Goal: Information Seeking & Learning: Learn about a topic

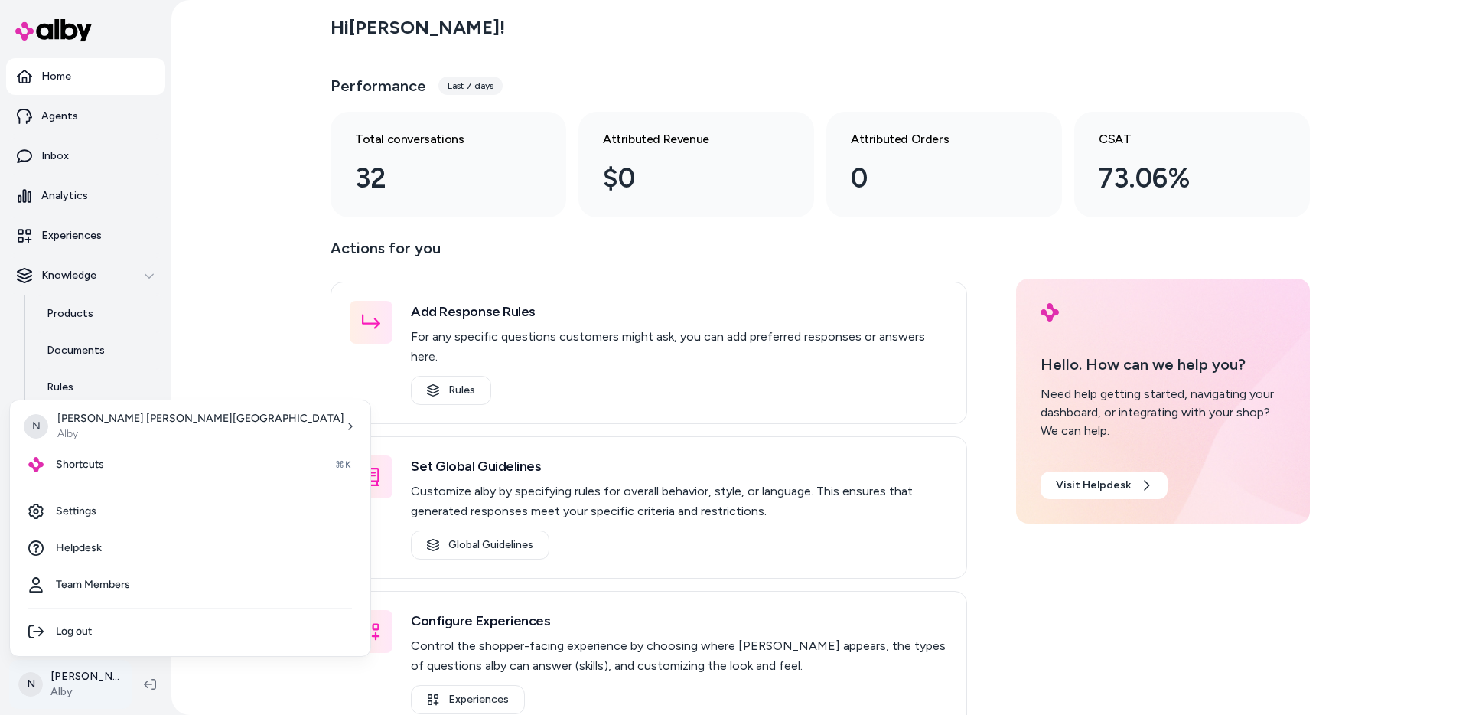
click at [52, 683] on html "Home Agents Inbox Analytics Experiences Knowledge Products Documents Rules Veri…" at bounding box center [734, 357] width 1469 height 715
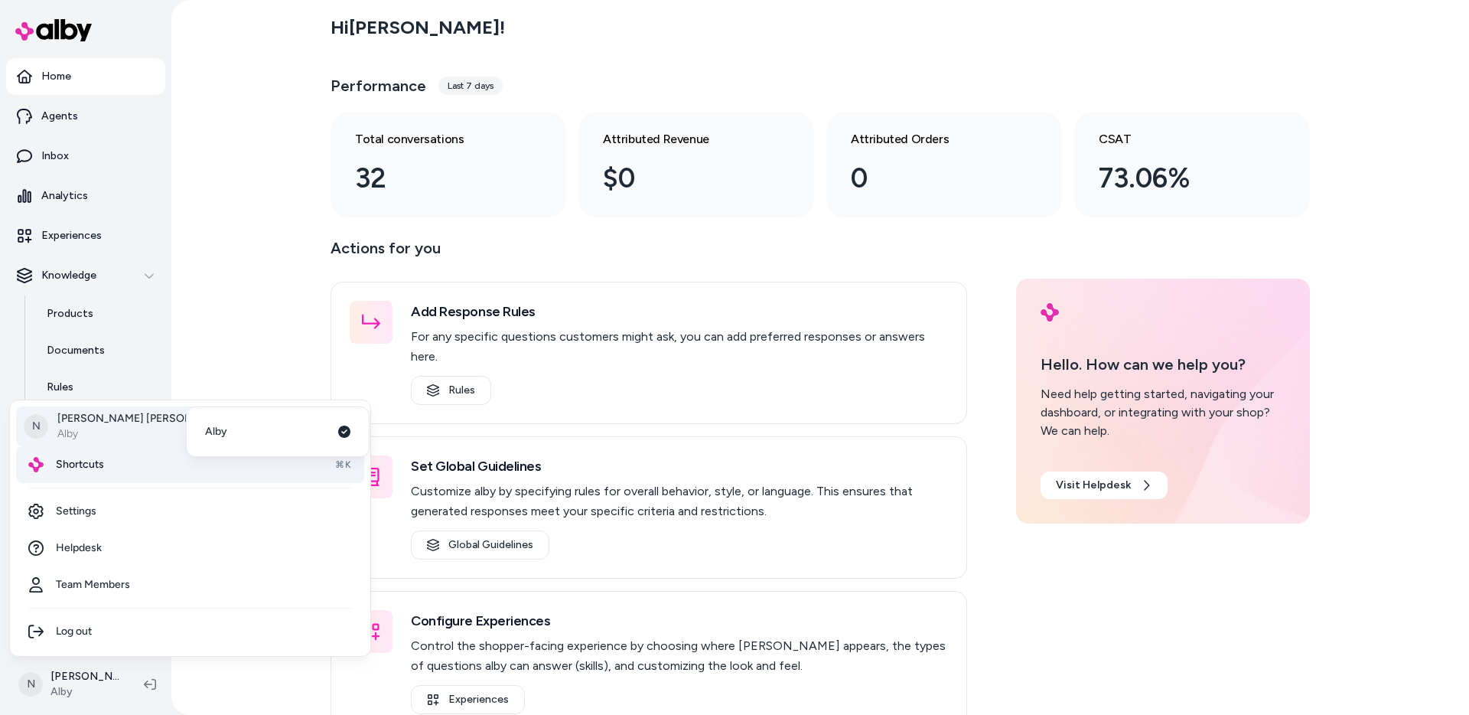
click at [96, 460] on span "Shortcuts" at bounding box center [80, 464] width 48 height 15
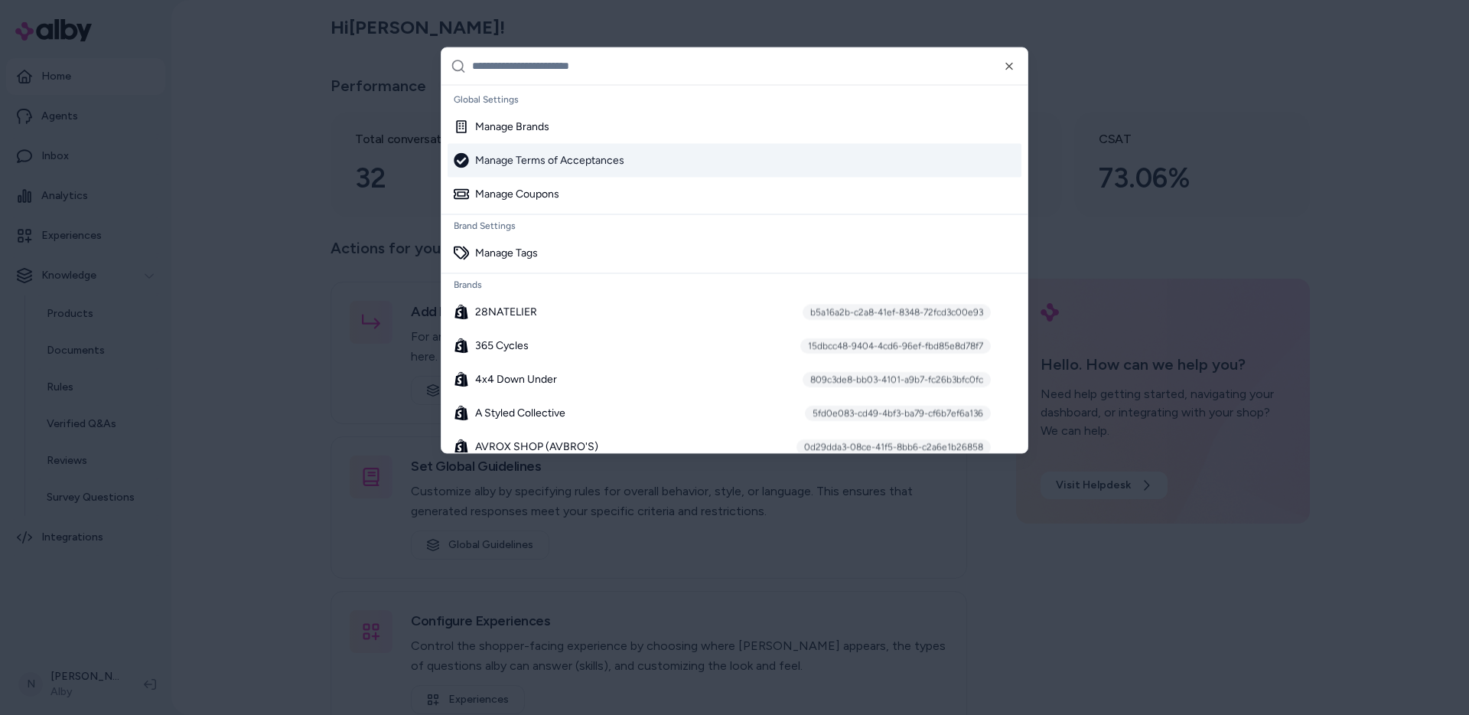
paste input "**********"
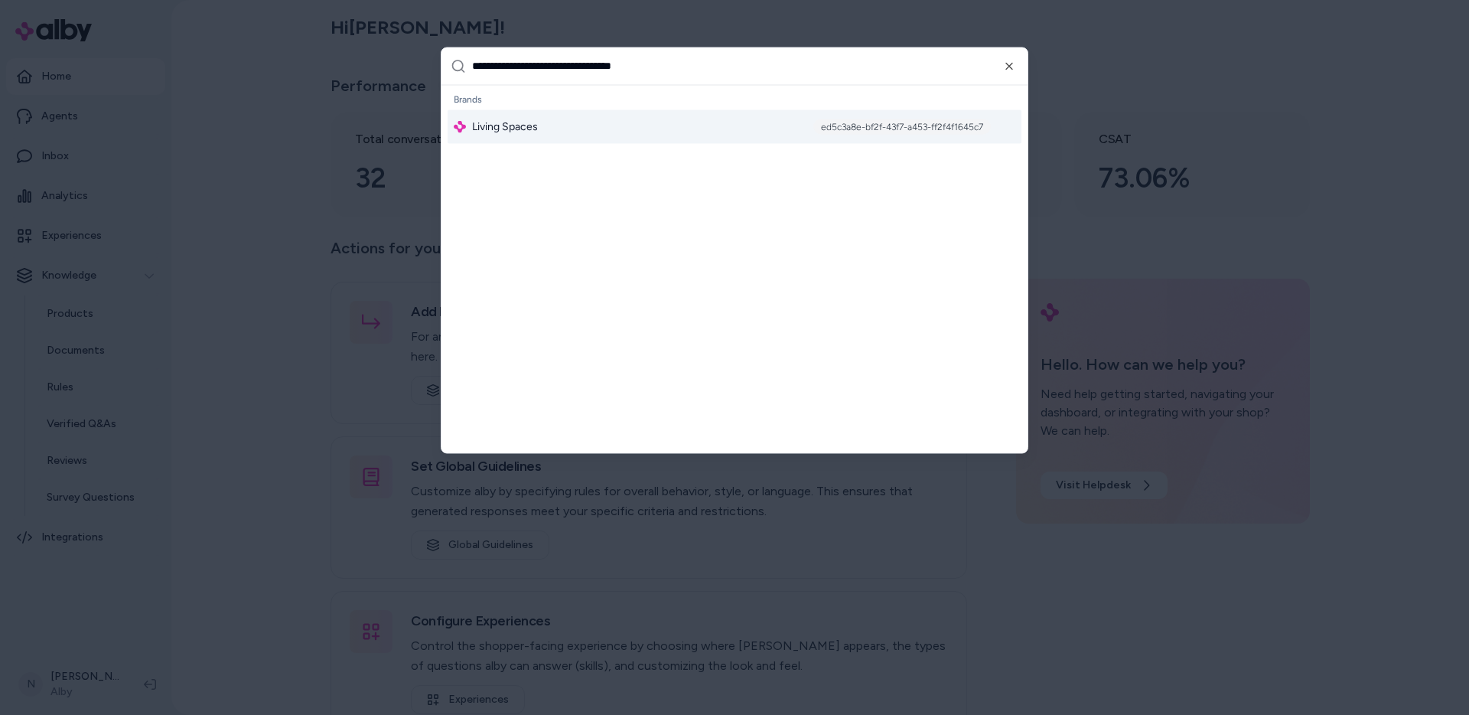
type input "**********"
click at [494, 134] on span "Living Spaces" at bounding box center [505, 126] width 66 height 15
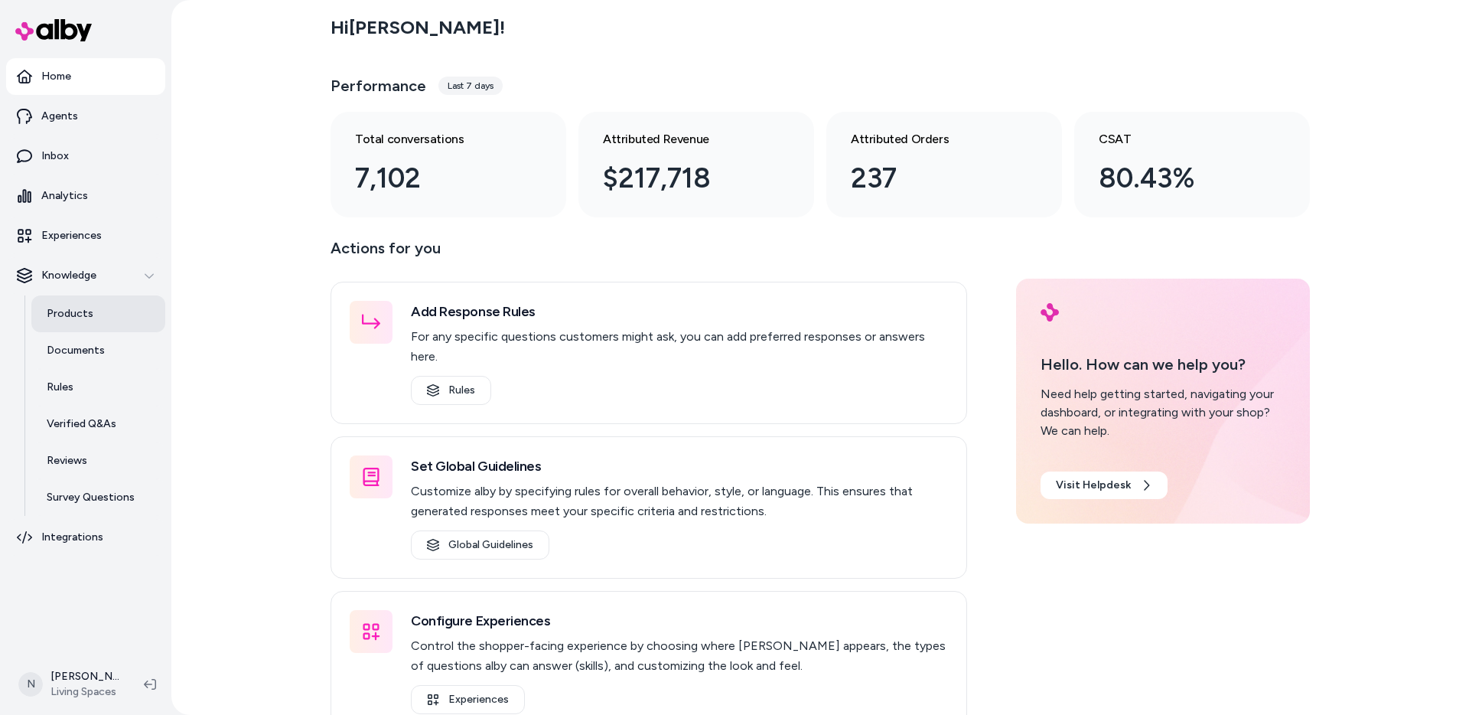
click at [62, 307] on p "Products" at bounding box center [70, 313] width 47 height 15
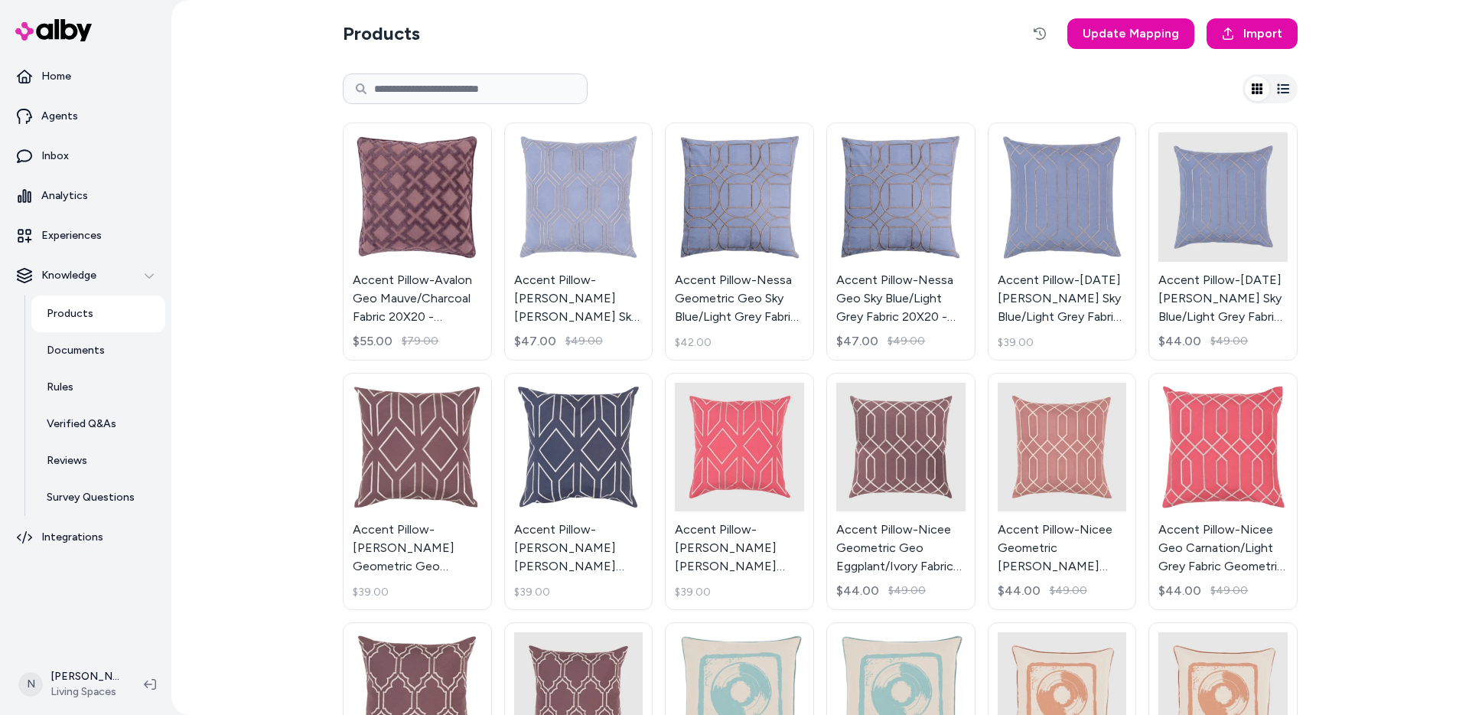
click at [478, 82] on input at bounding box center [465, 88] width 245 height 31
paste input "**********"
type input "**********"
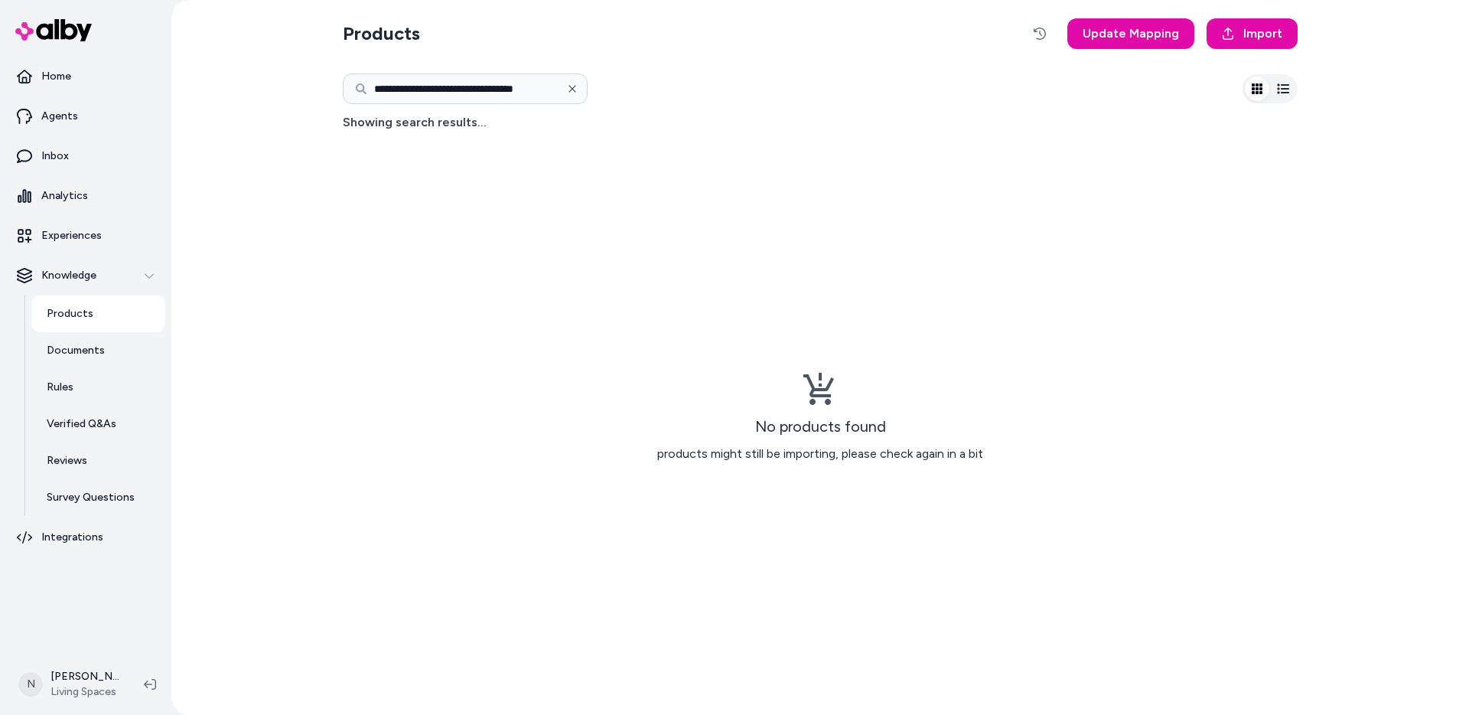
click at [574, 87] on icon "button" at bounding box center [572, 88] width 11 height 11
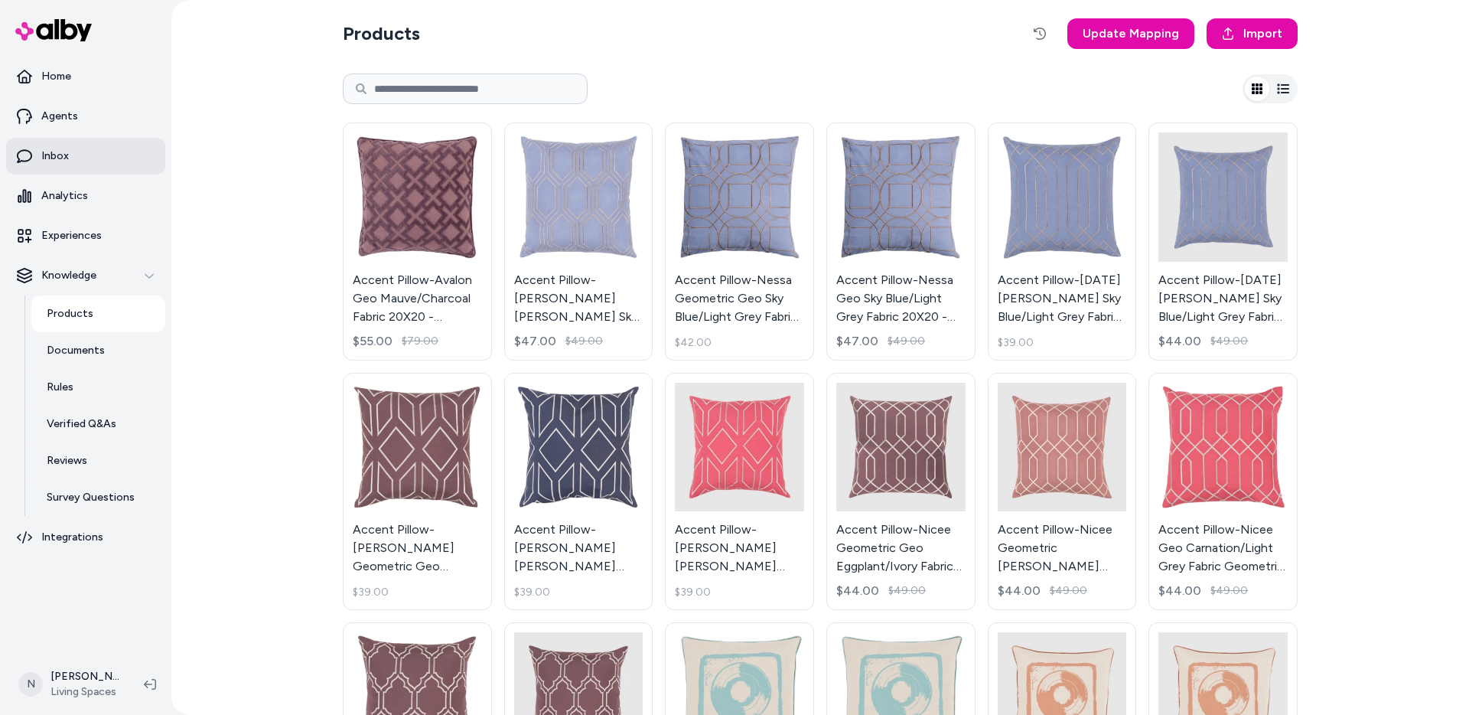
click at [98, 156] on link "Inbox" at bounding box center [85, 156] width 159 height 37
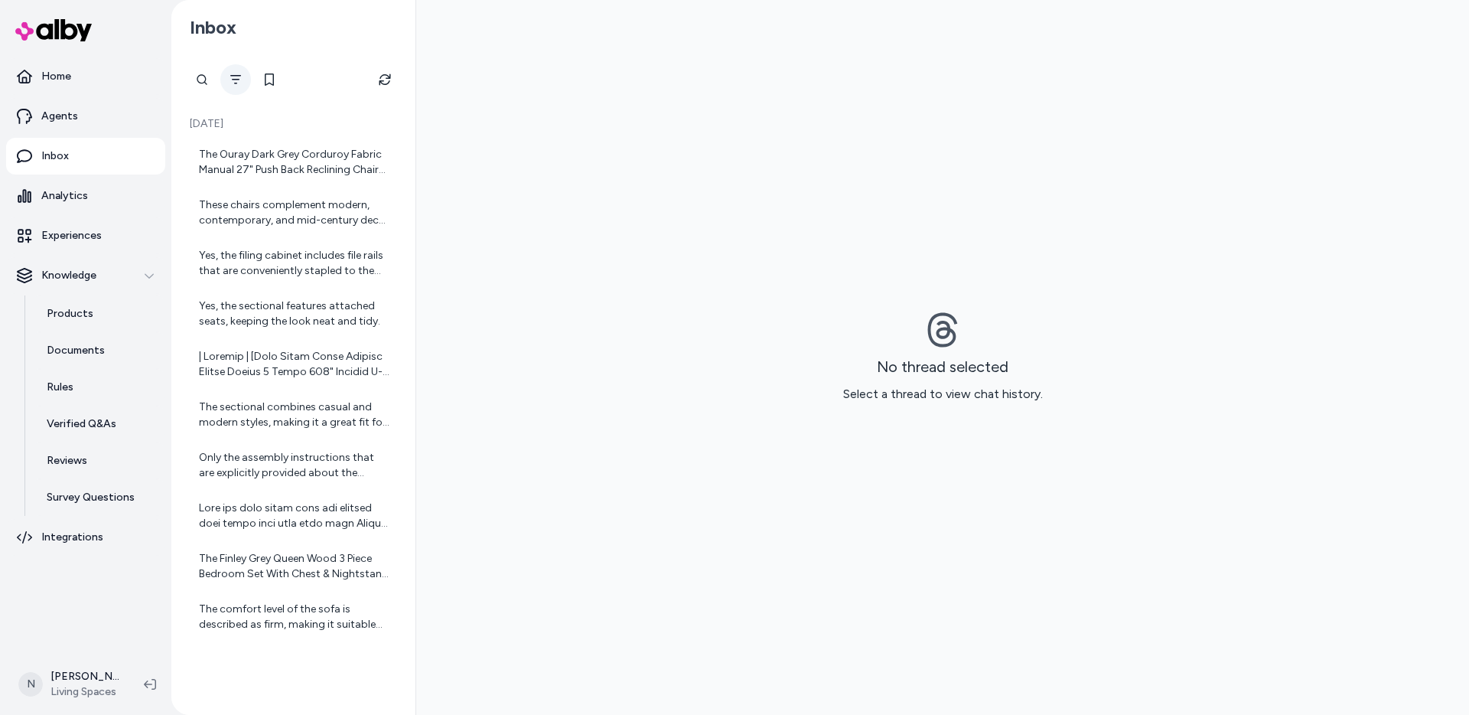
click at [235, 86] on button "Filter" at bounding box center [235, 79] width 31 height 31
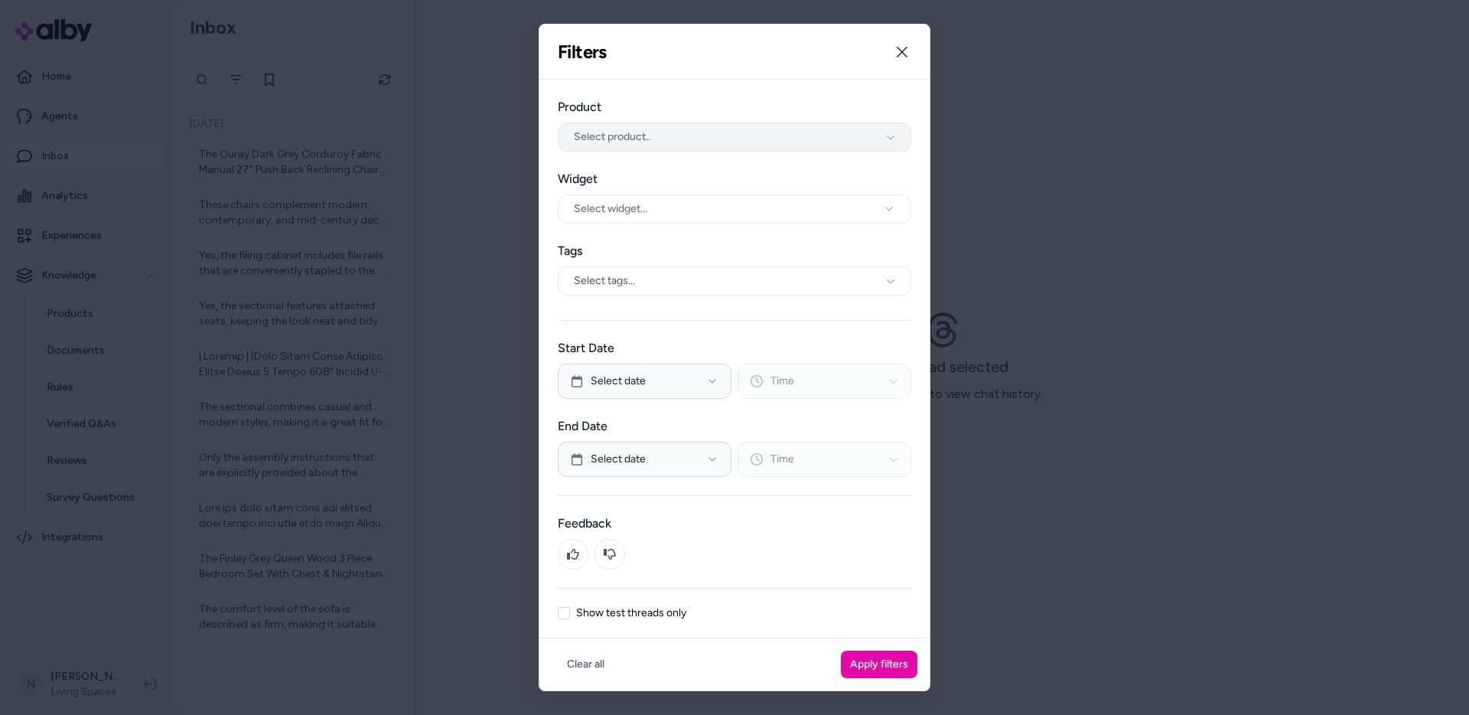
click at [608, 129] on span "Select product.." at bounding box center [612, 136] width 77 height 15
click at [663, 102] on label "Product" at bounding box center [735, 107] width 354 height 18
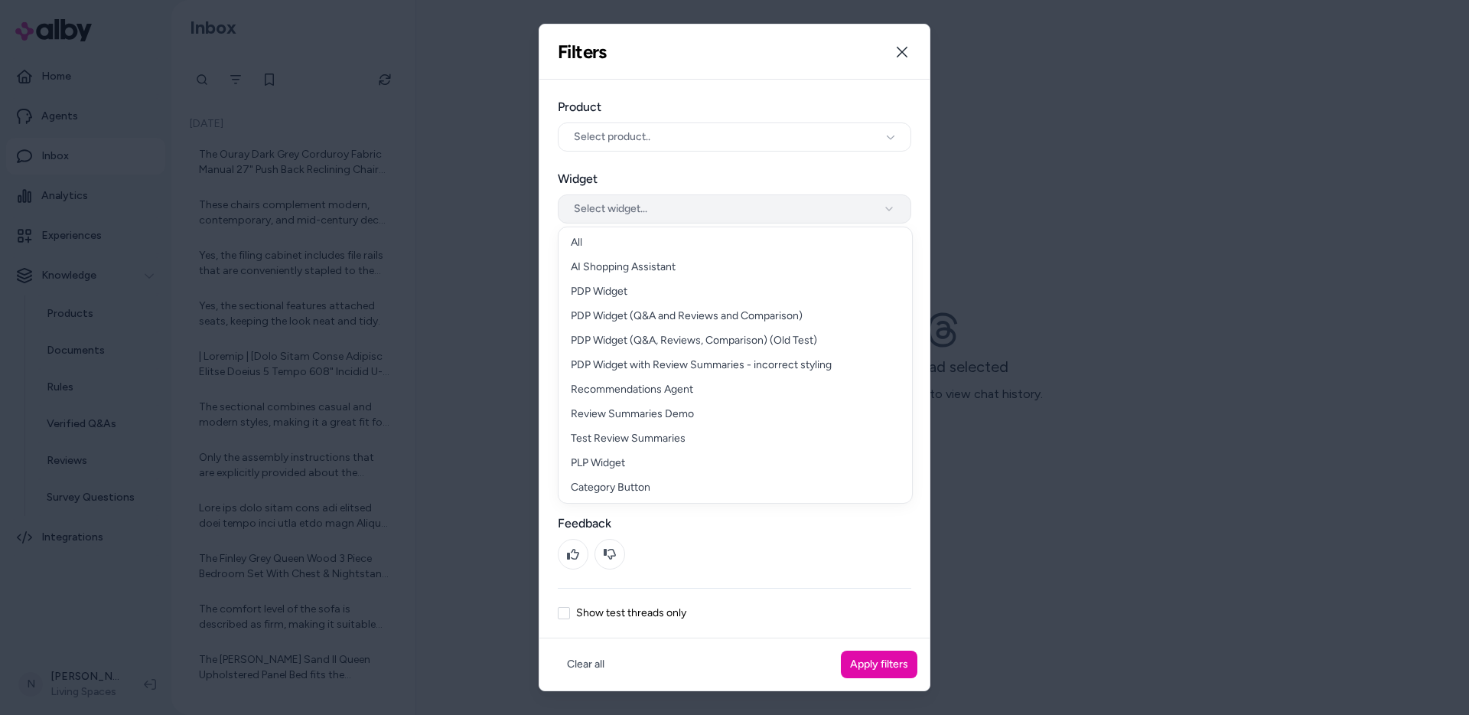
click at [637, 210] on button "Select widget..." at bounding box center [735, 208] width 354 height 29
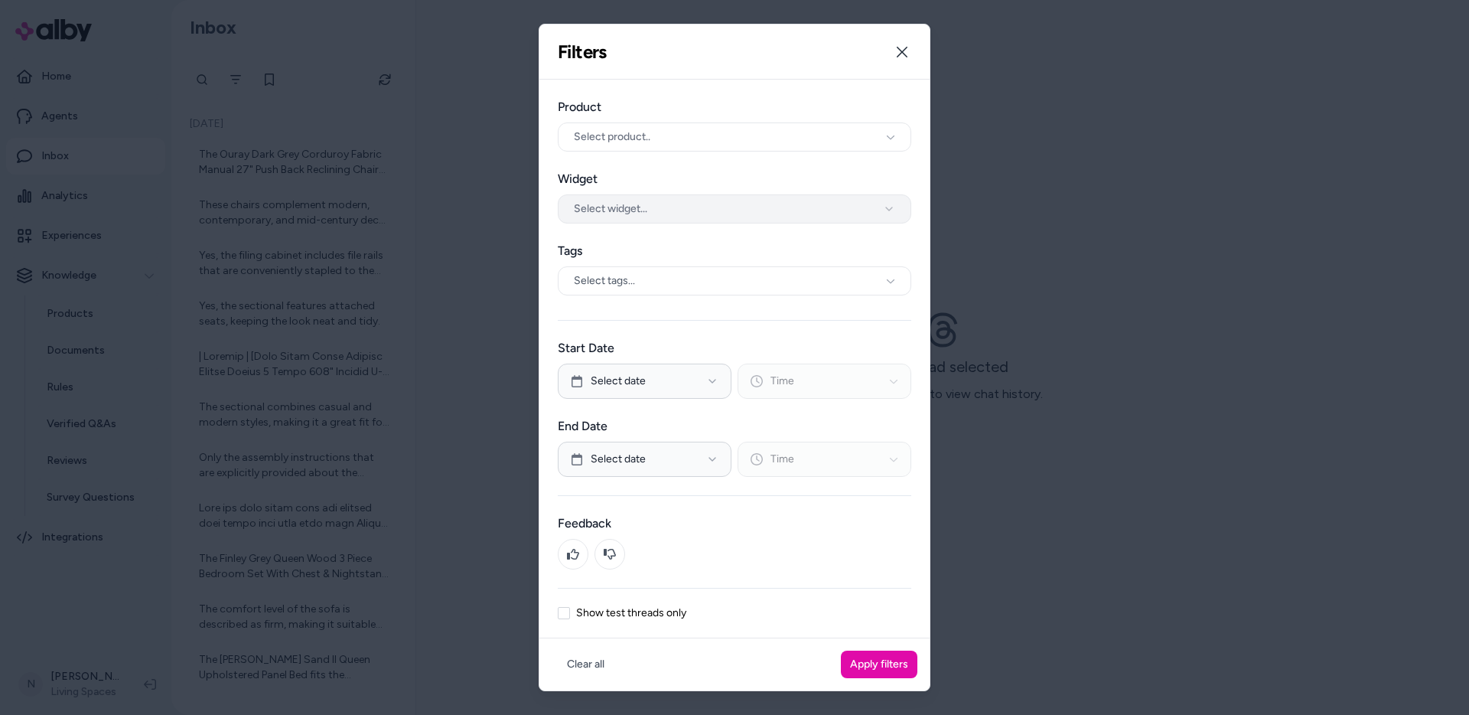
click at [637, 210] on button "Select widget..." at bounding box center [735, 208] width 354 height 29
click at [647, 262] on div "Select tags..." at bounding box center [735, 280] width 354 height 41
drag, startPoint x: 670, startPoint y: 296, endPoint x: 667, endPoint y: 288, distance: 9.2
click at [670, 295] on div "Select tags..." at bounding box center [735, 280] width 354 height 41
click at [666, 288] on div "Select tags..." at bounding box center [735, 280] width 354 height 29
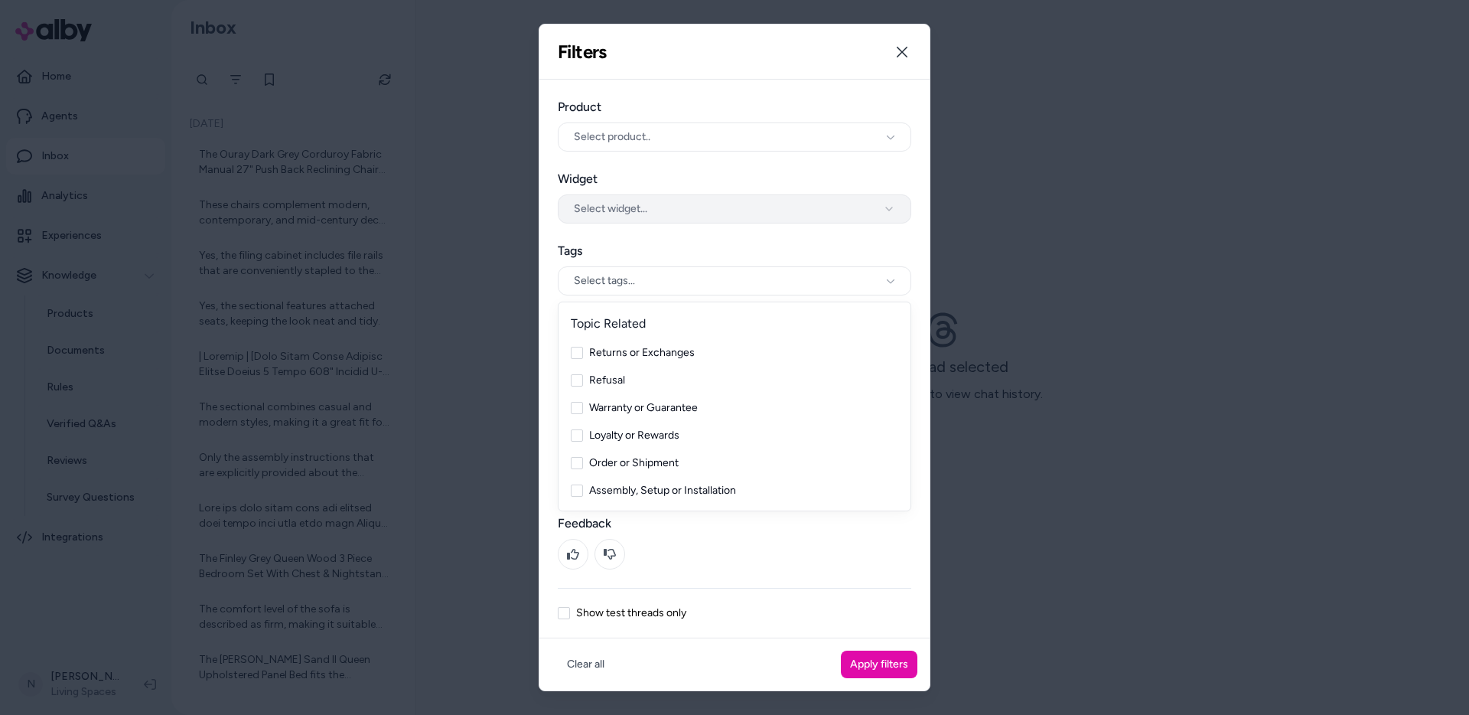
click at [667, 208] on button "Select widget..." at bounding box center [735, 208] width 354 height 29
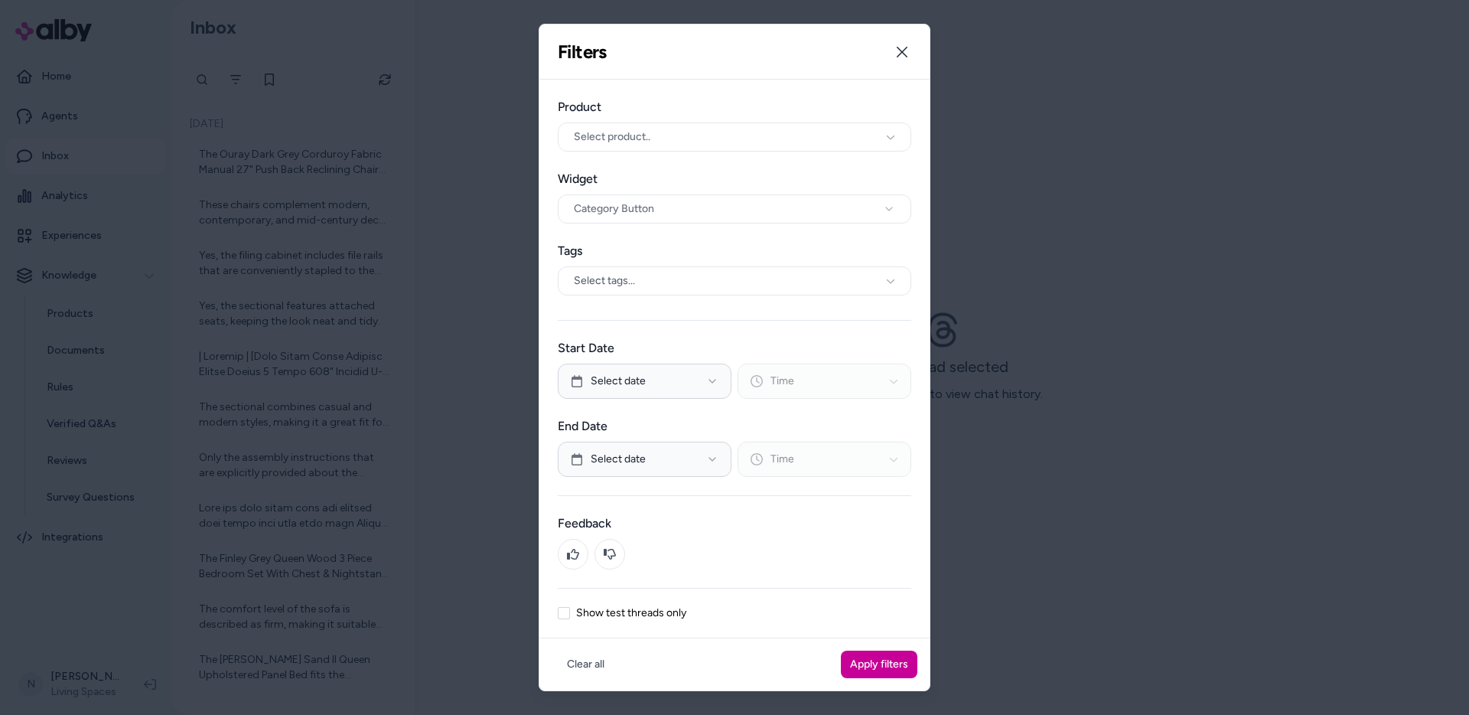
click at [869, 671] on button "Apply filters" at bounding box center [879, 664] width 77 height 28
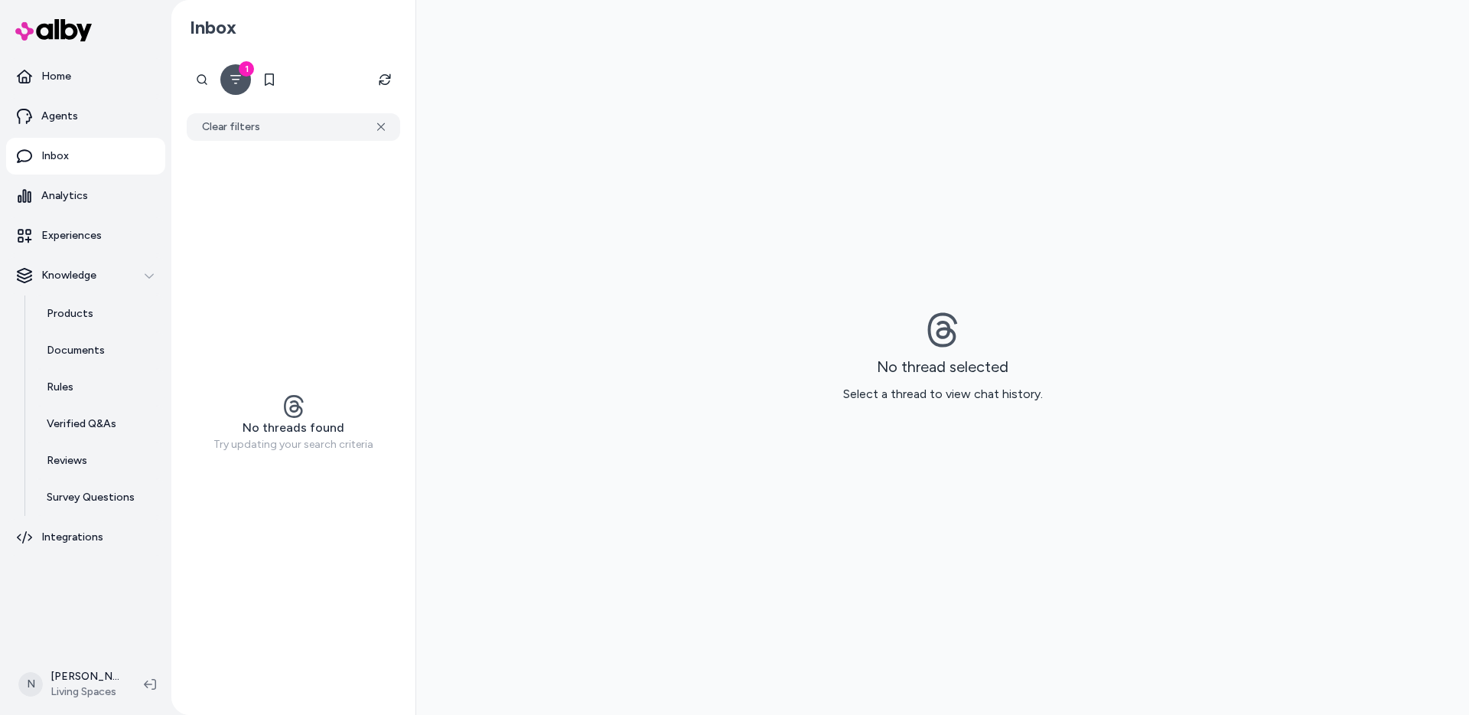
click at [383, 306] on div "No threads found Try updating your search criteria" at bounding box center [294, 423] width 226 height 565
click at [381, 127] on icon at bounding box center [381, 127] width 8 height 8
click at [246, 79] on button "Filter" at bounding box center [235, 79] width 31 height 31
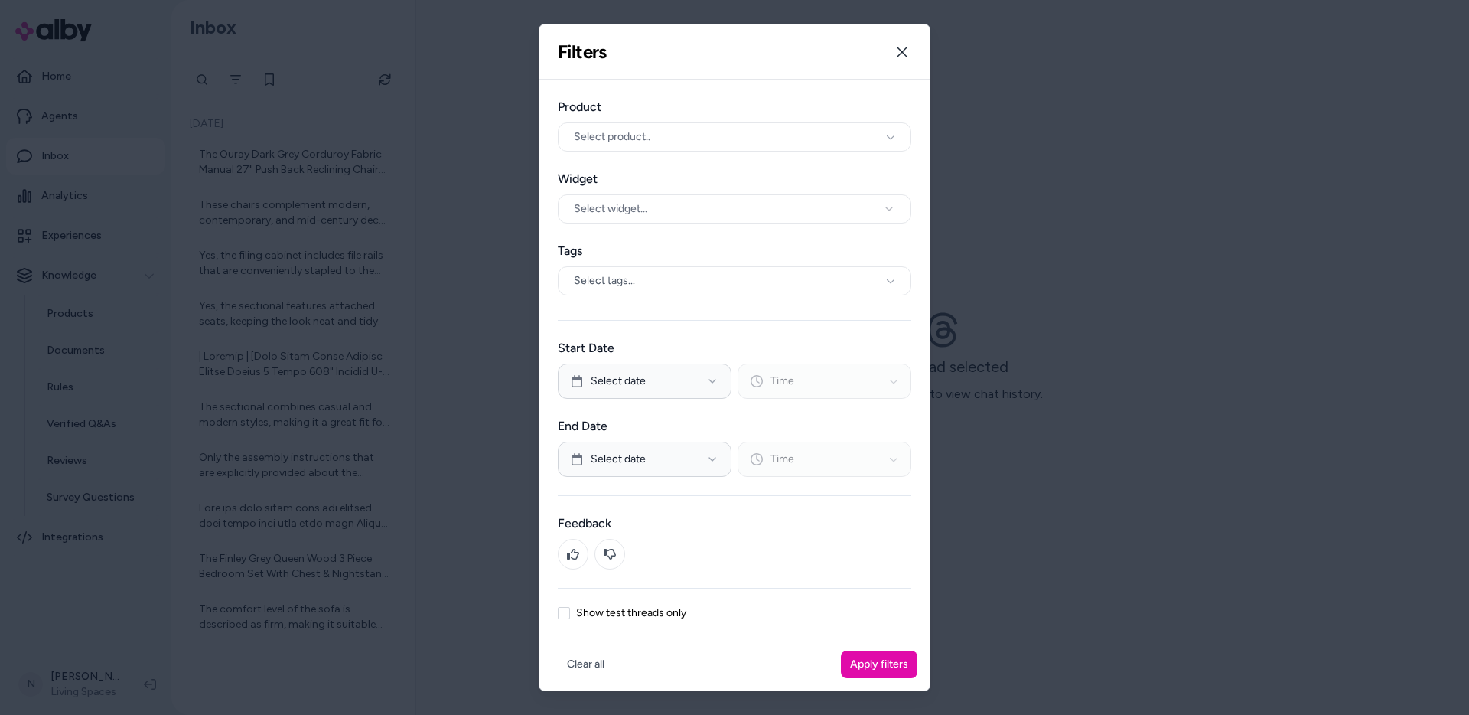
click at [646, 226] on div "Product Select product.. Widget Select widget... Tags Select tags..." at bounding box center [735, 200] width 354 height 204
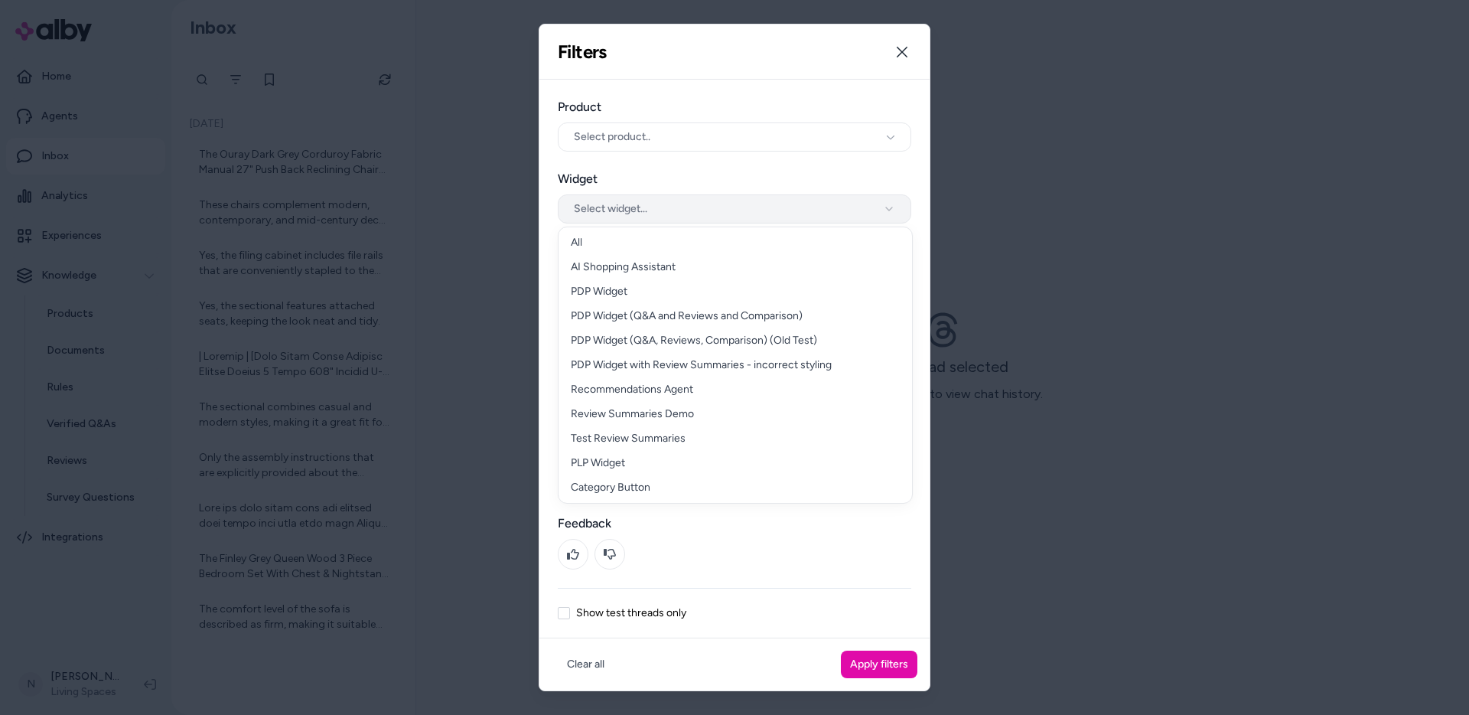
click at [647, 201] on button "Select widget..." at bounding box center [735, 208] width 354 height 29
click at [1100, 481] on div at bounding box center [734, 357] width 1469 height 715
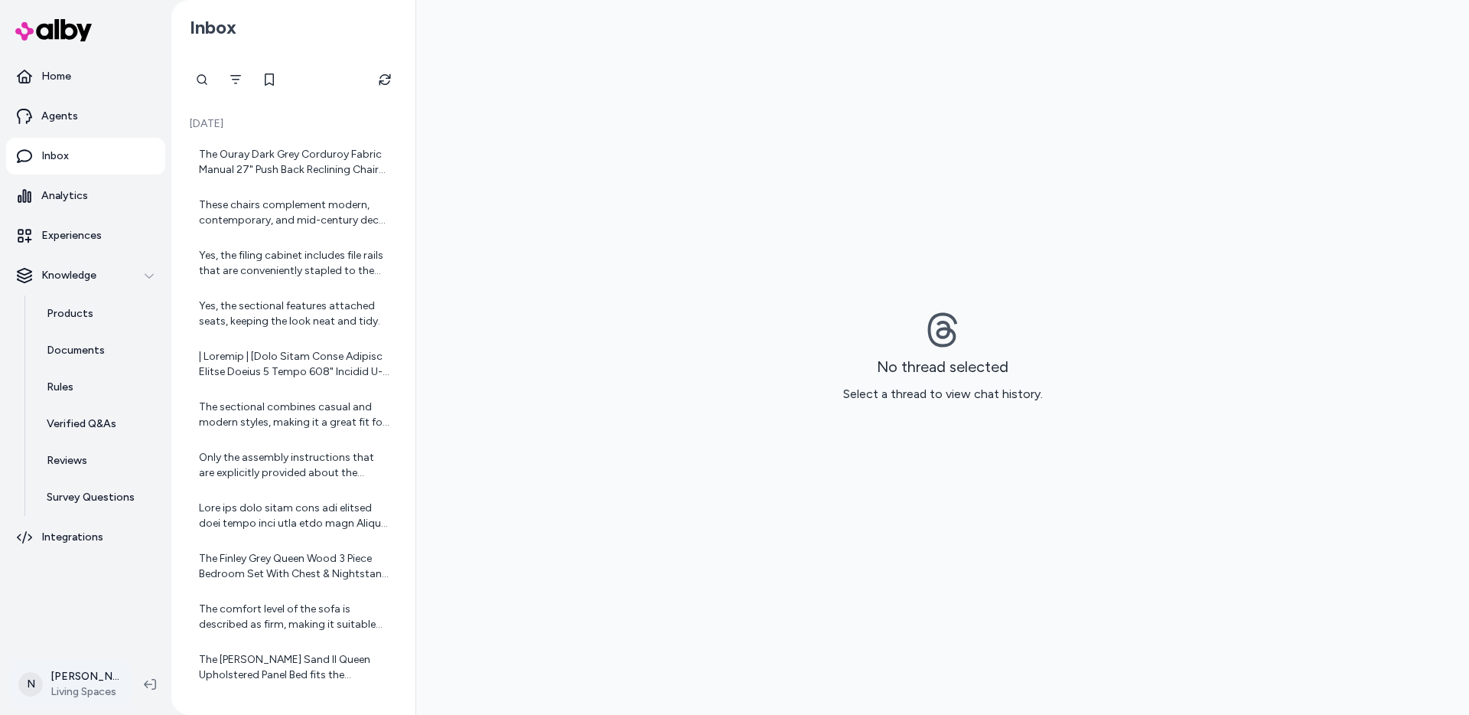
click at [83, 677] on html "Home Agents Inbox Analytics Experiences Knowledge Products Documents Rules Veri…" at bounding box center [734, 357] width 1469 height 715
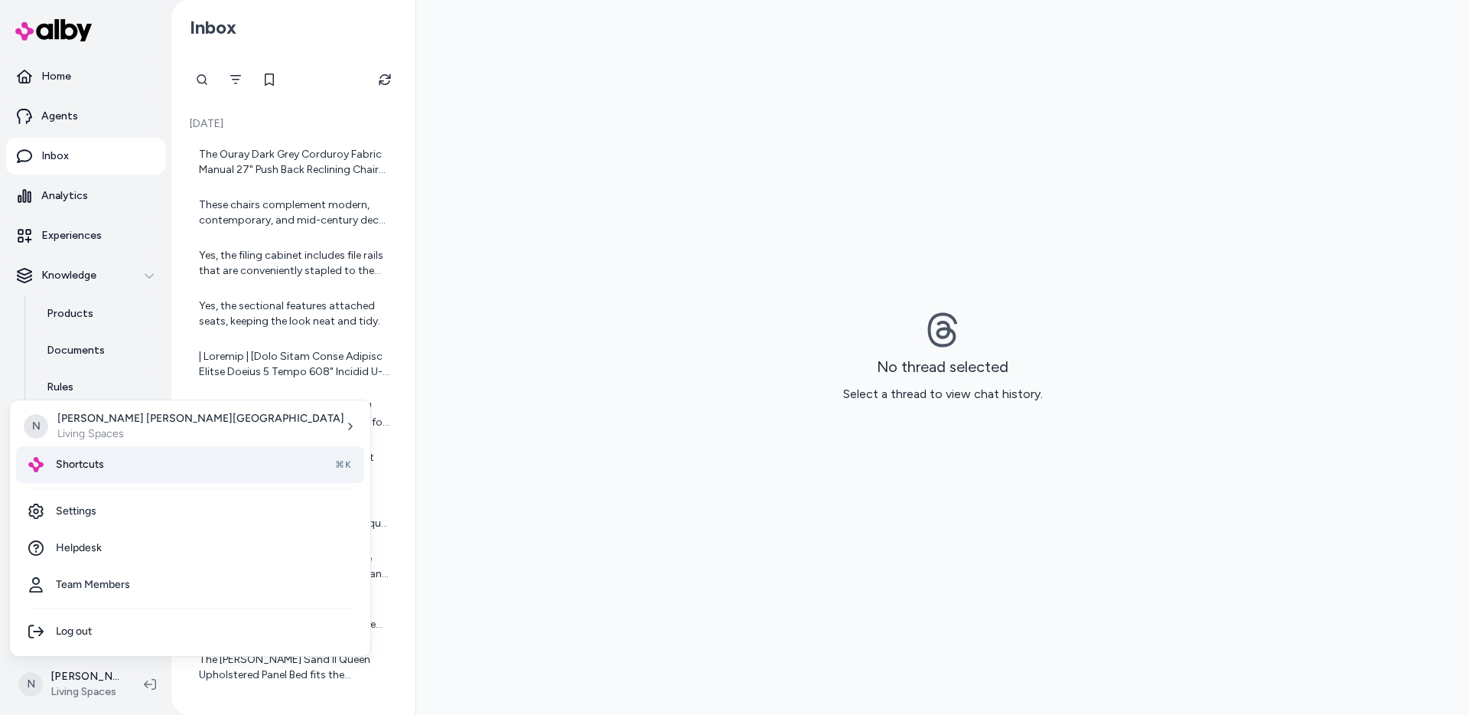
click at [116, 474] on div "Shortcuts ⌘K" at bounding box center [190, 464] width 348 height 37
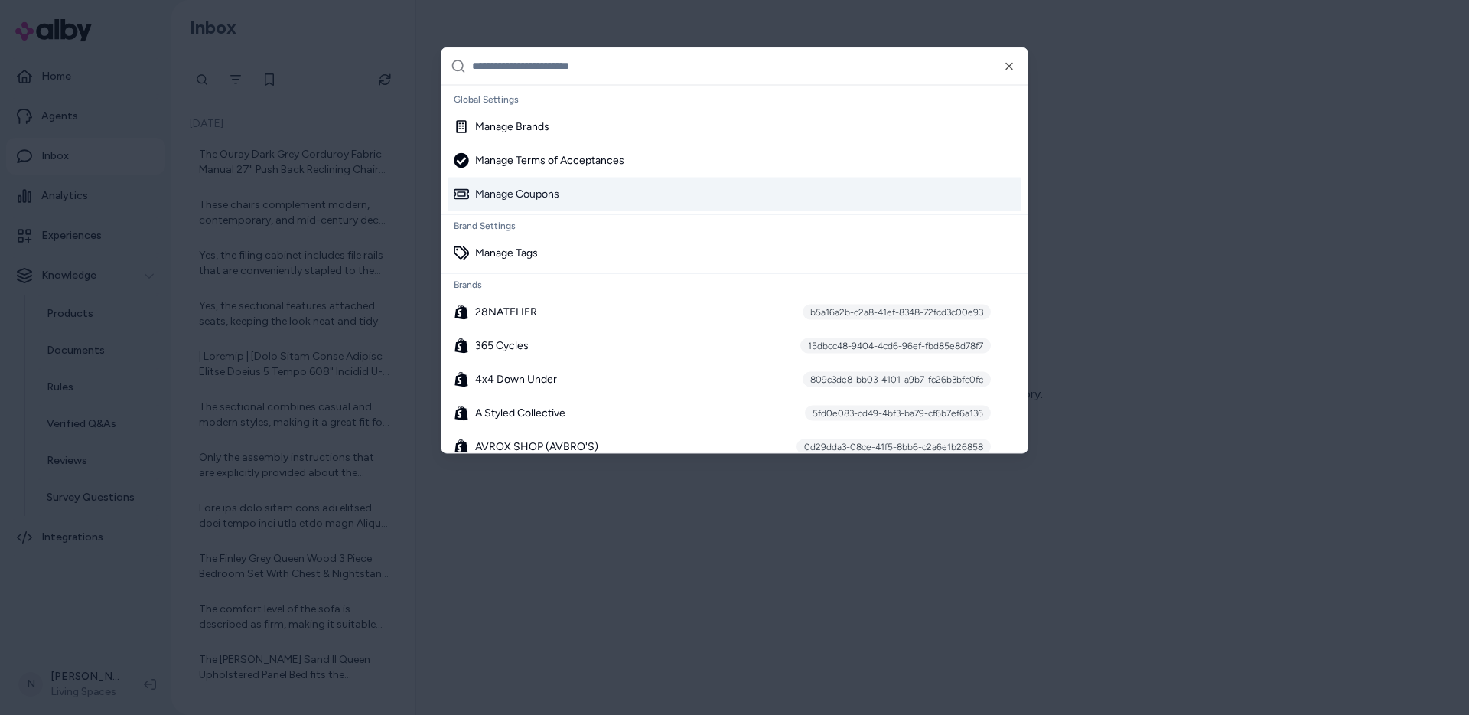
paste input "**********"
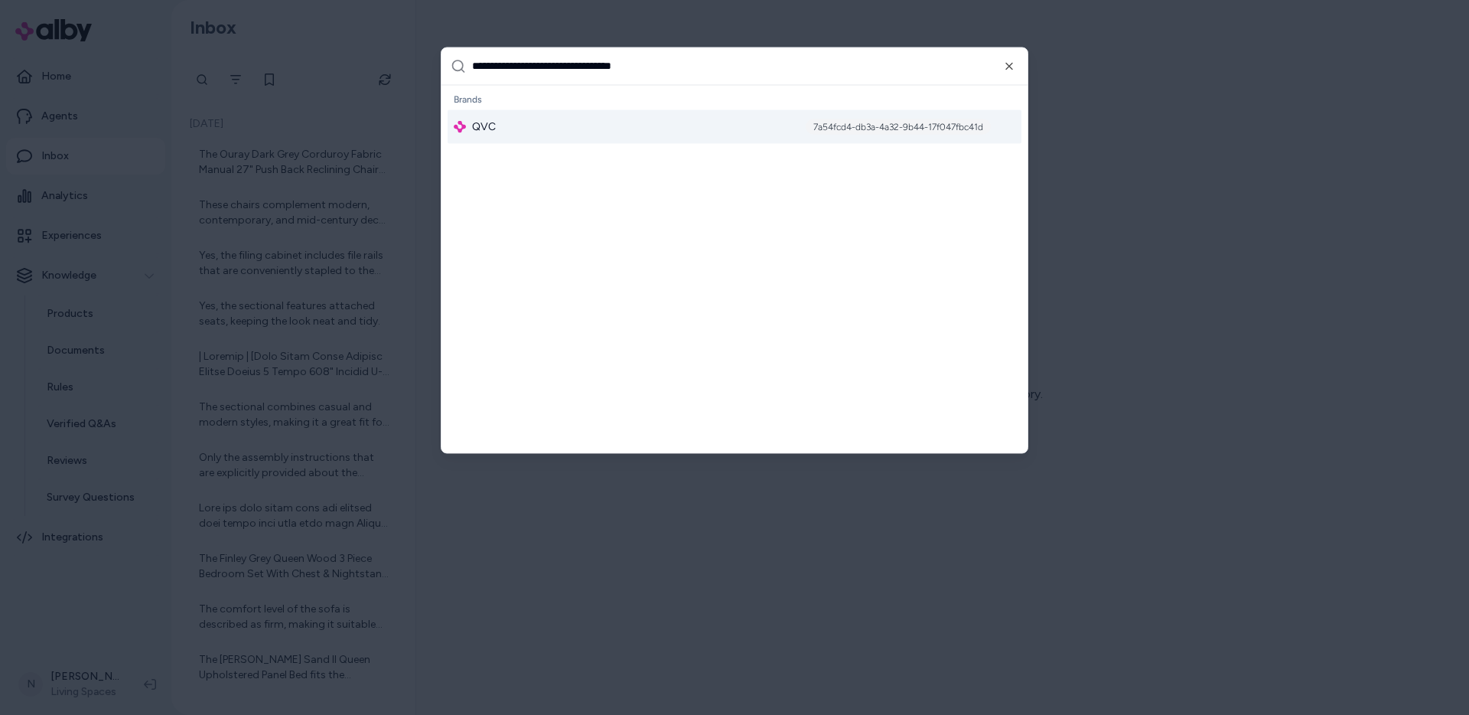
type input "**********"
click at [557, 126] on div "QVC 7a54fcd4-db3a-4a32-9b44-17f047fbc41d" at bounding box center [735, 126] width 574 height 34
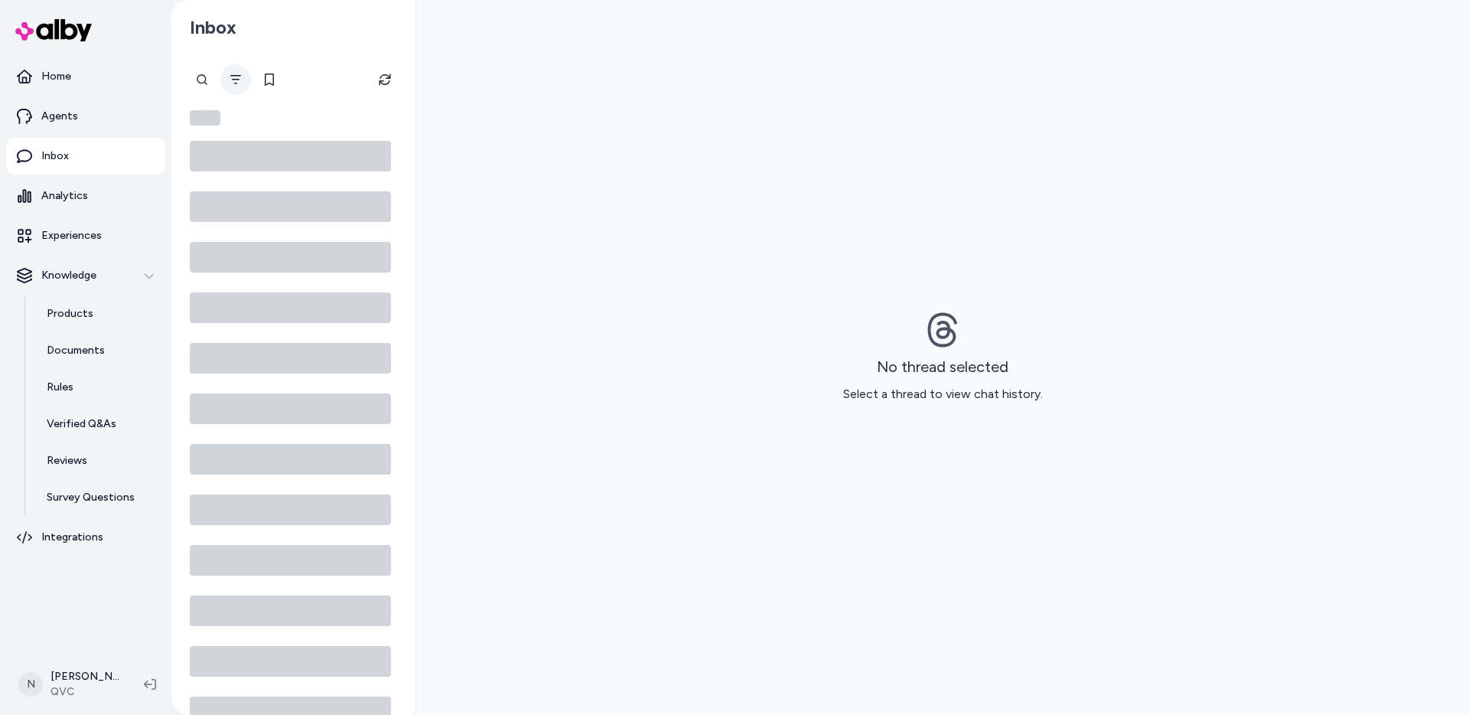
click at [233, 80] on icon "Filter" at bounding box center [236, 79] width 12 height 12
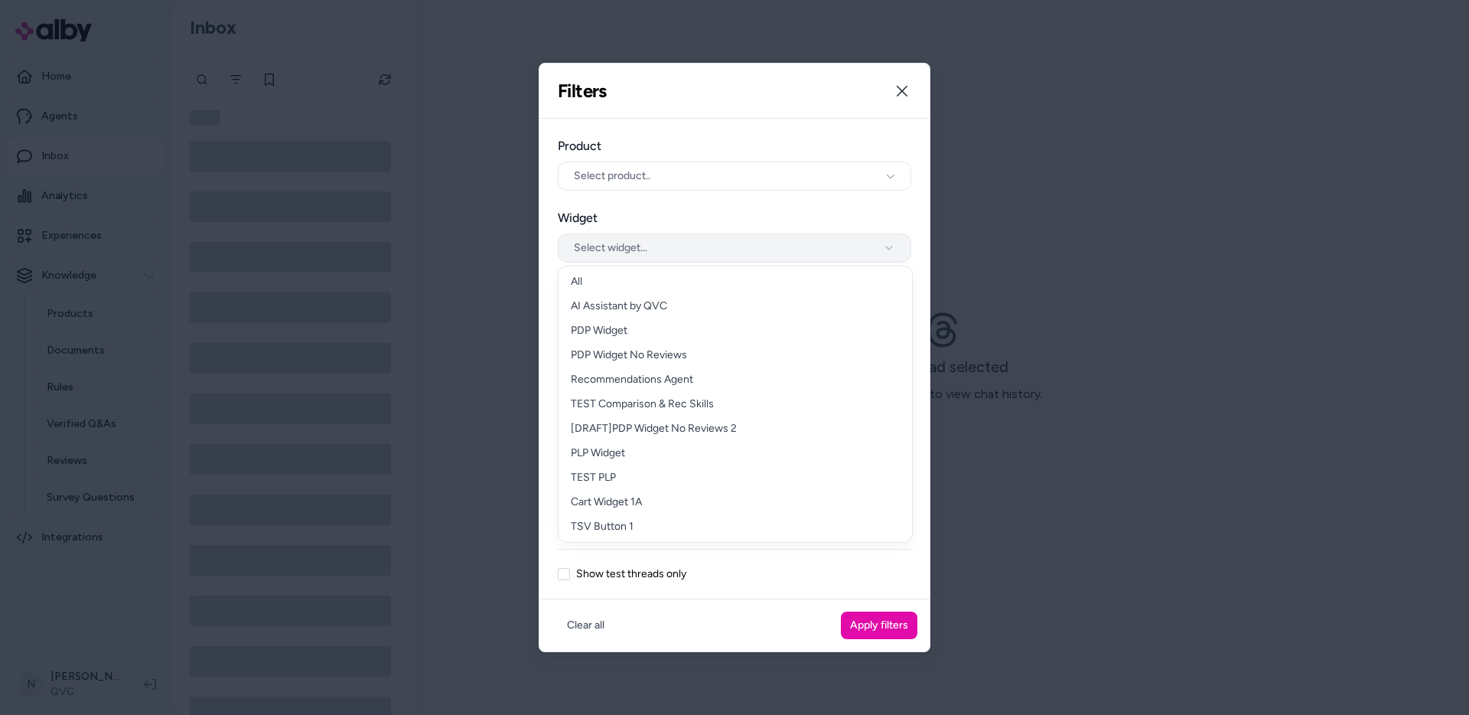
click at [696, 249] on div "Product Select product.. Widget Select widget..." at bounding box center [735, 200] width 354 height 126
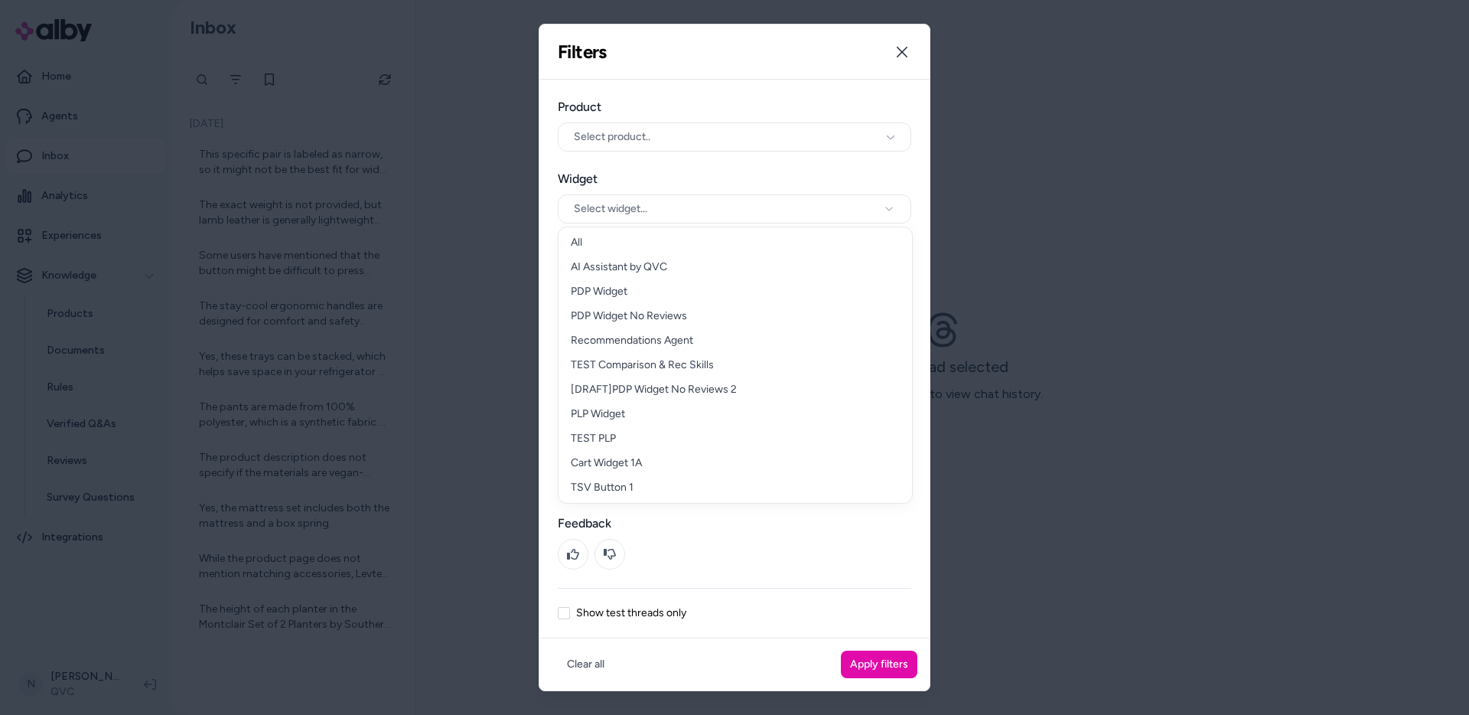
click at [660, 191] on div "Widget Select widget..." at bounding box center [735, 197] width 354 height 54
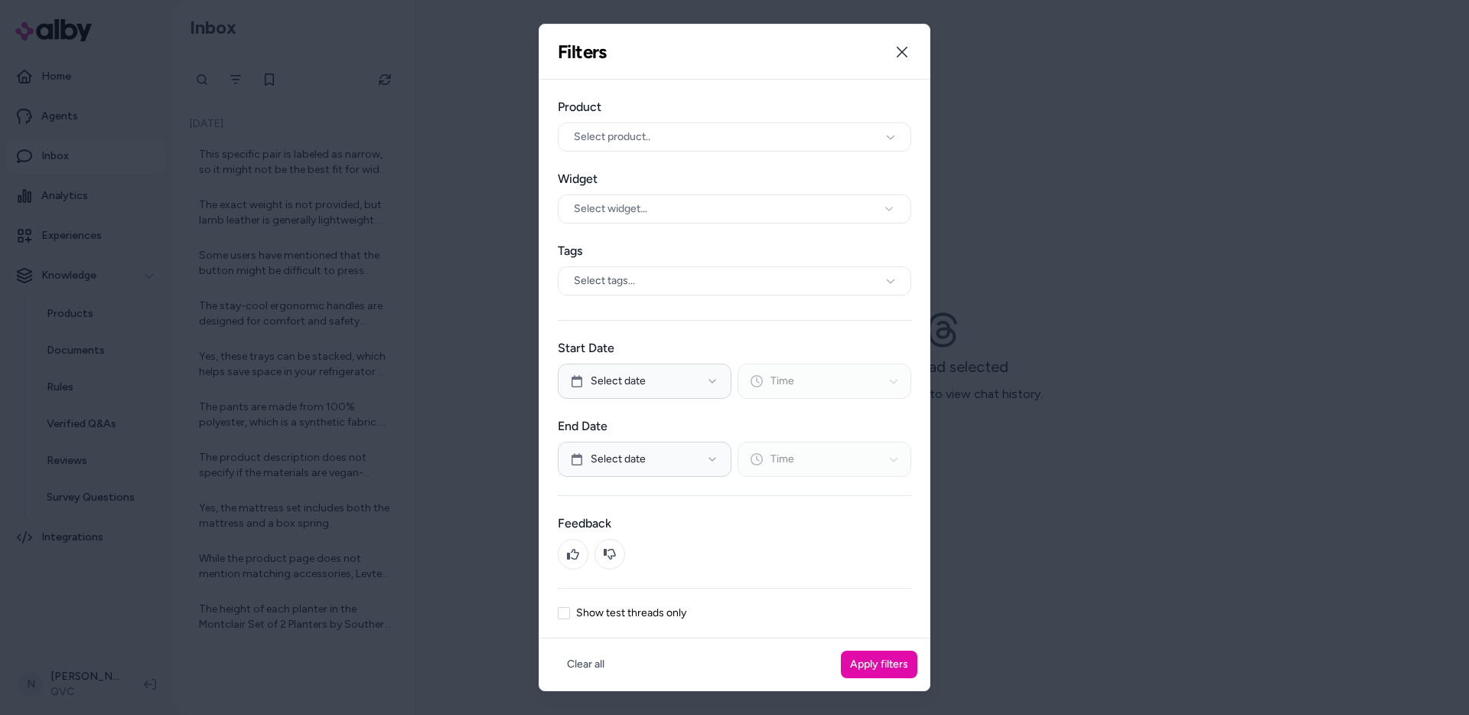
click at [660, 160] on div "Product Select product.. Widget Select widget... Tags Select tags..." at bounding box center [735, 200] width 354 height 204
click at [663, 143] on button "Select product.." at bounding box center [735, 136] width 354 height 29
click at [663, 140] on button "Select product.." at bounding box center [735, 136] width 354 height 29
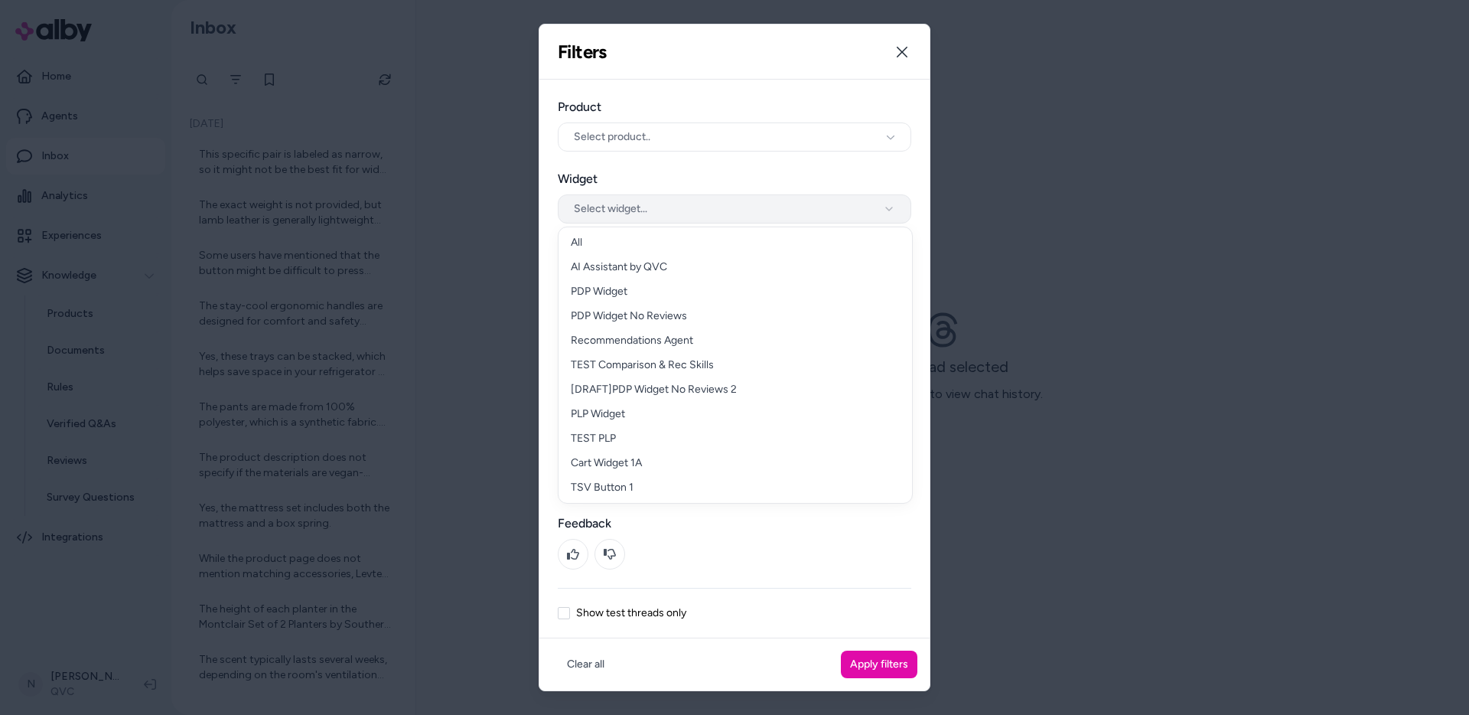
click at [647, 200] on button "Select widget..." at bounding box center [735, 208] width 354 height 29
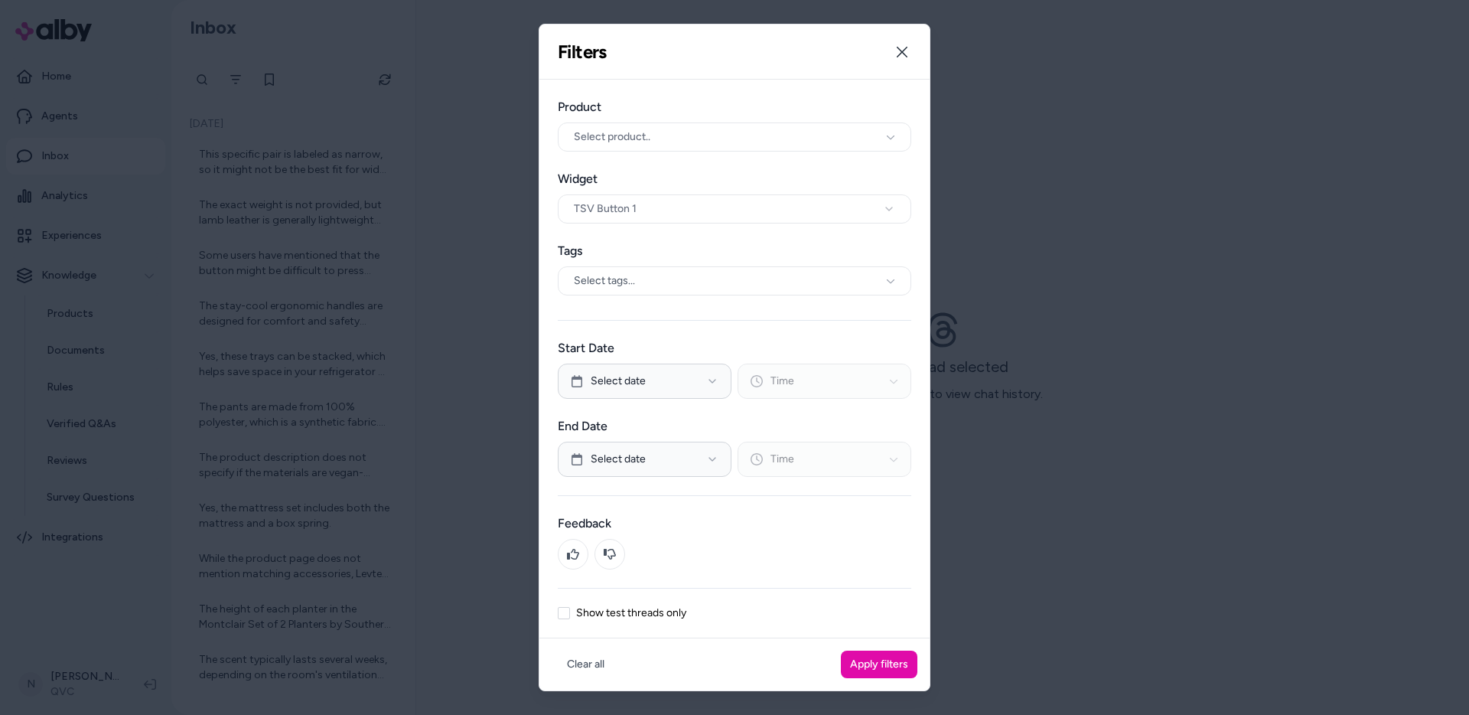
click at [913, 646] on div "Clear all Apply filters" at bounding box center [735, 664] width 390 height 52
click at [904, 661] on button "Apply filters" at bounding box center [879, 664] width 77 height 28
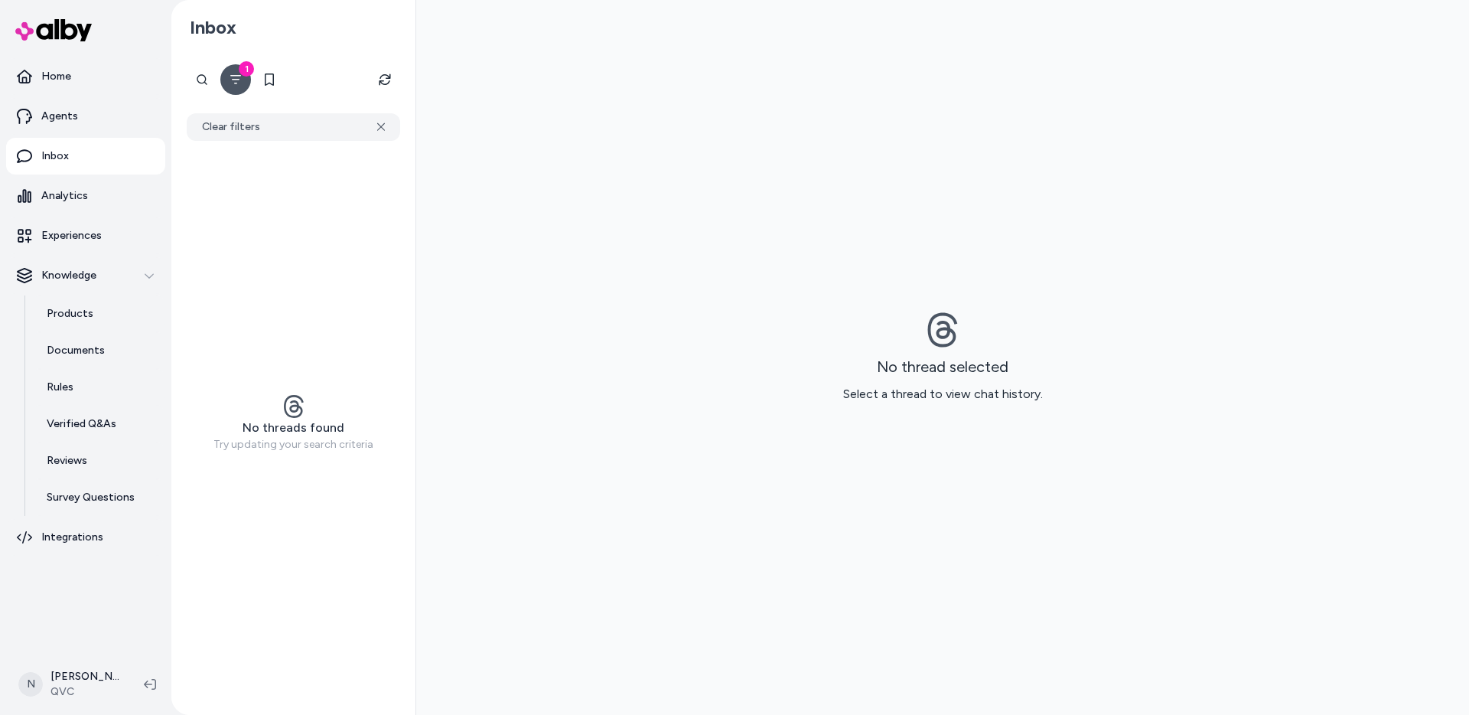
click at [236, 90] on button "1" at bounding box center [235, 79] width 31 height 31
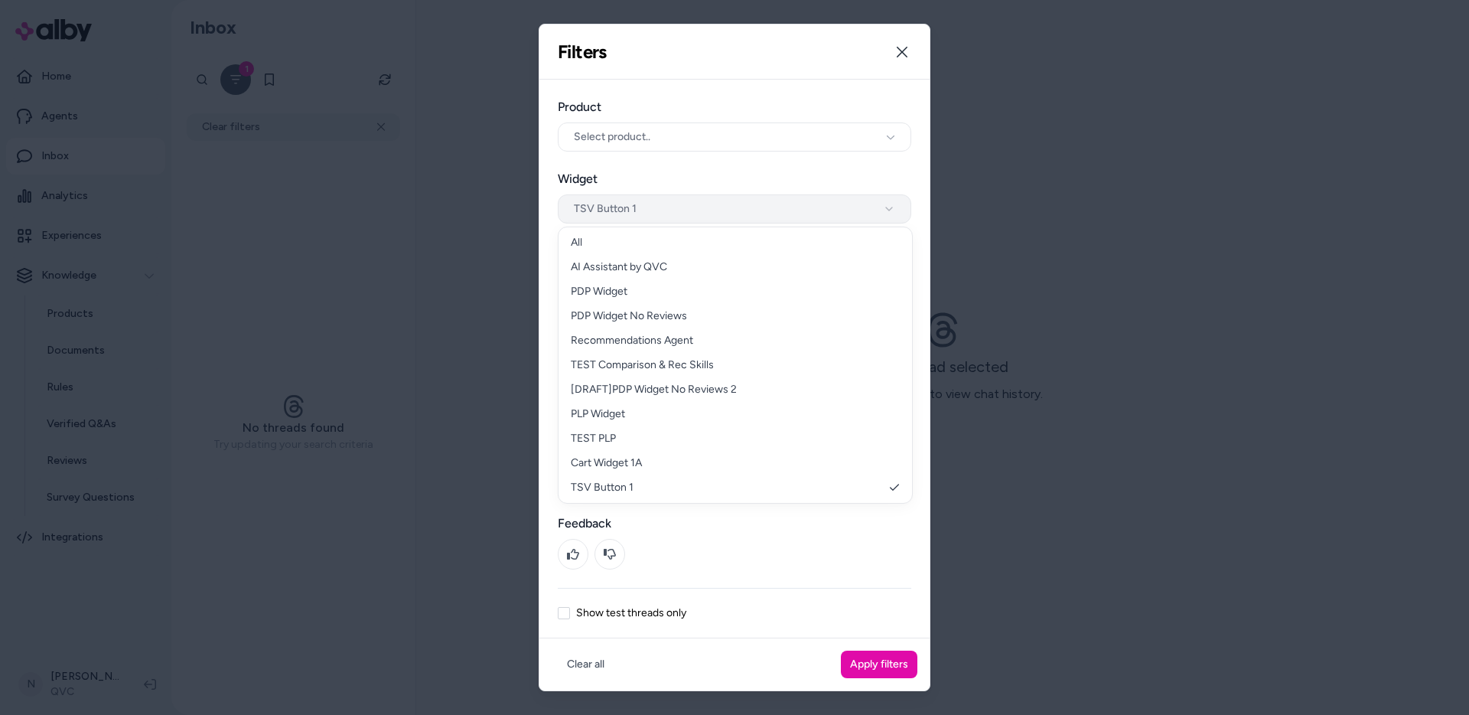
click at [650, 213] on button "TSV Button 1" at bounding box center [735, 208] width 354 height 29
click at [1058, 187] on div at bounding box center [734, 357] width 1469 height 715
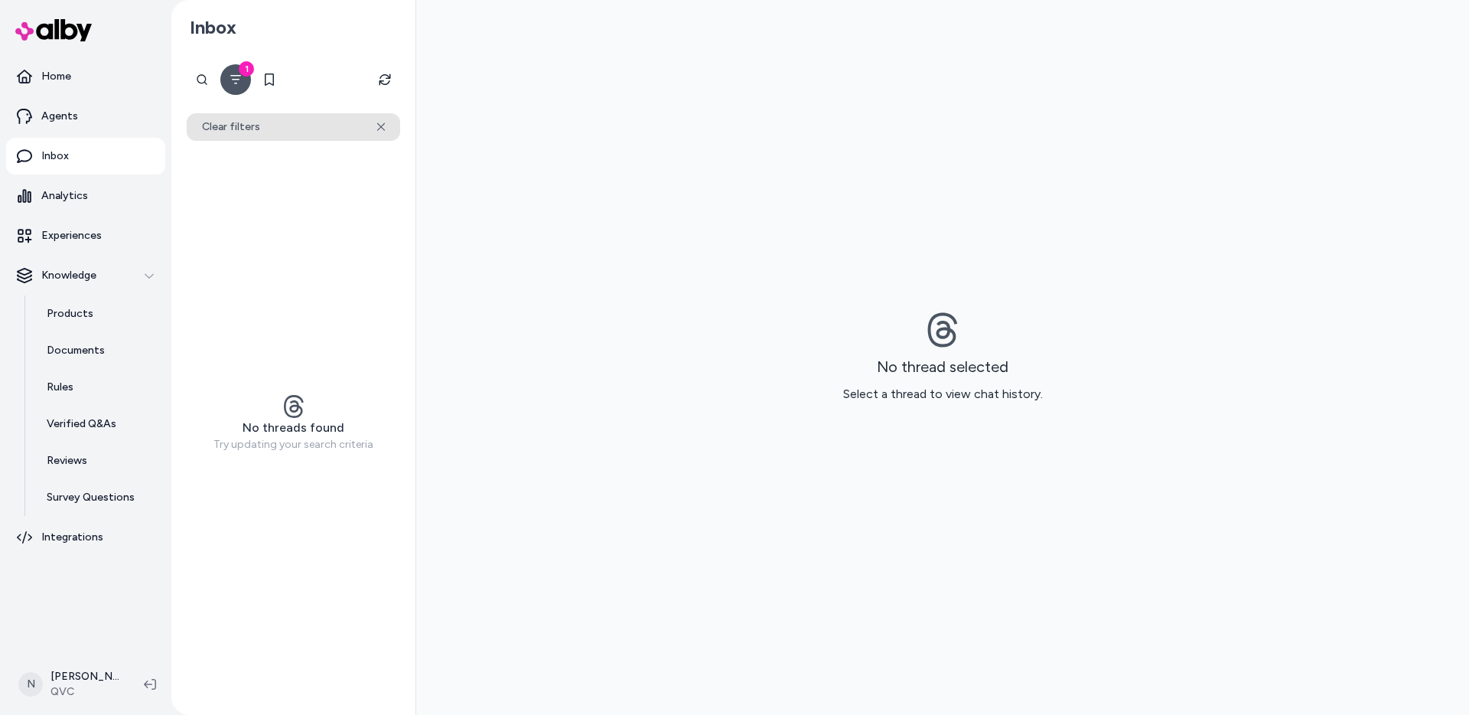
click at [301, 126] on button "Clear filters" at bounding box center [294, 127] width 214 height 28
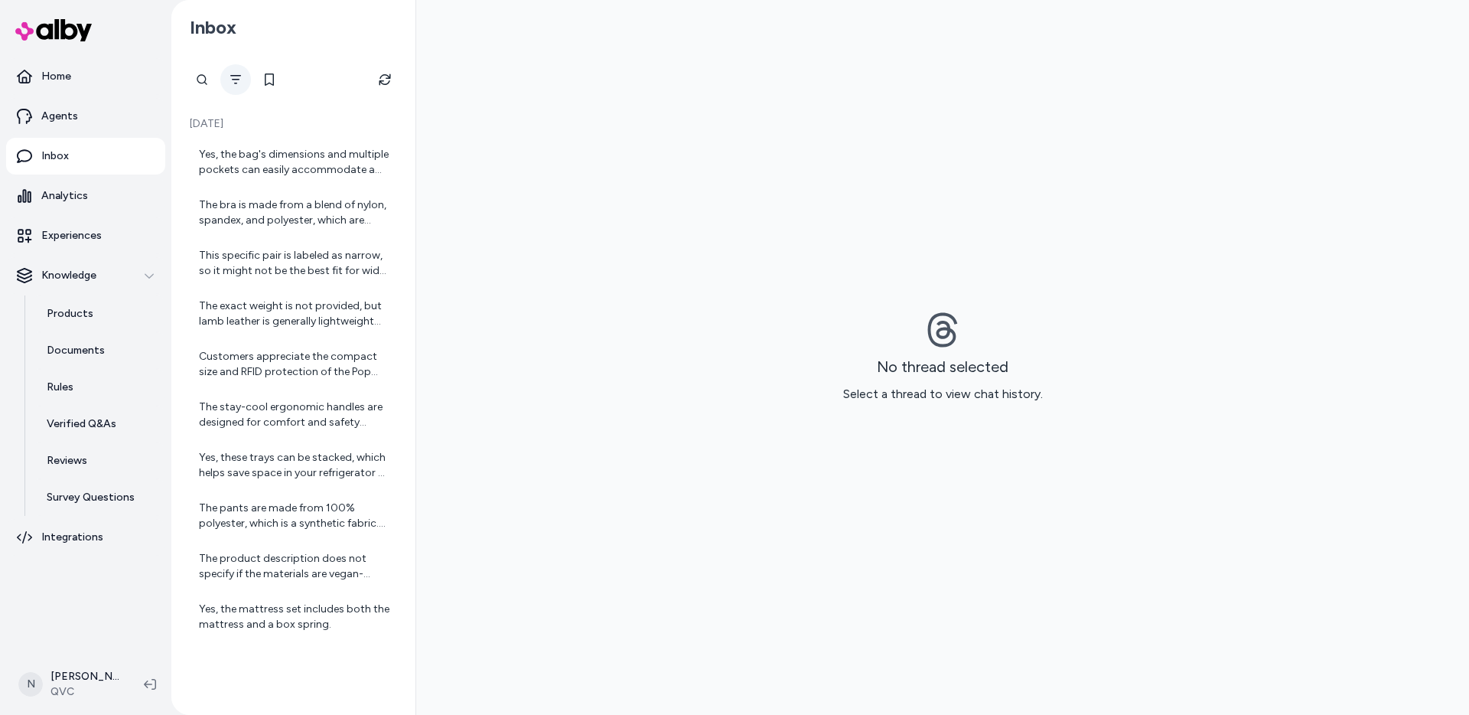
click at [240, 90] on button "Filter" at bounding box center [235, 79] width 31 height 31
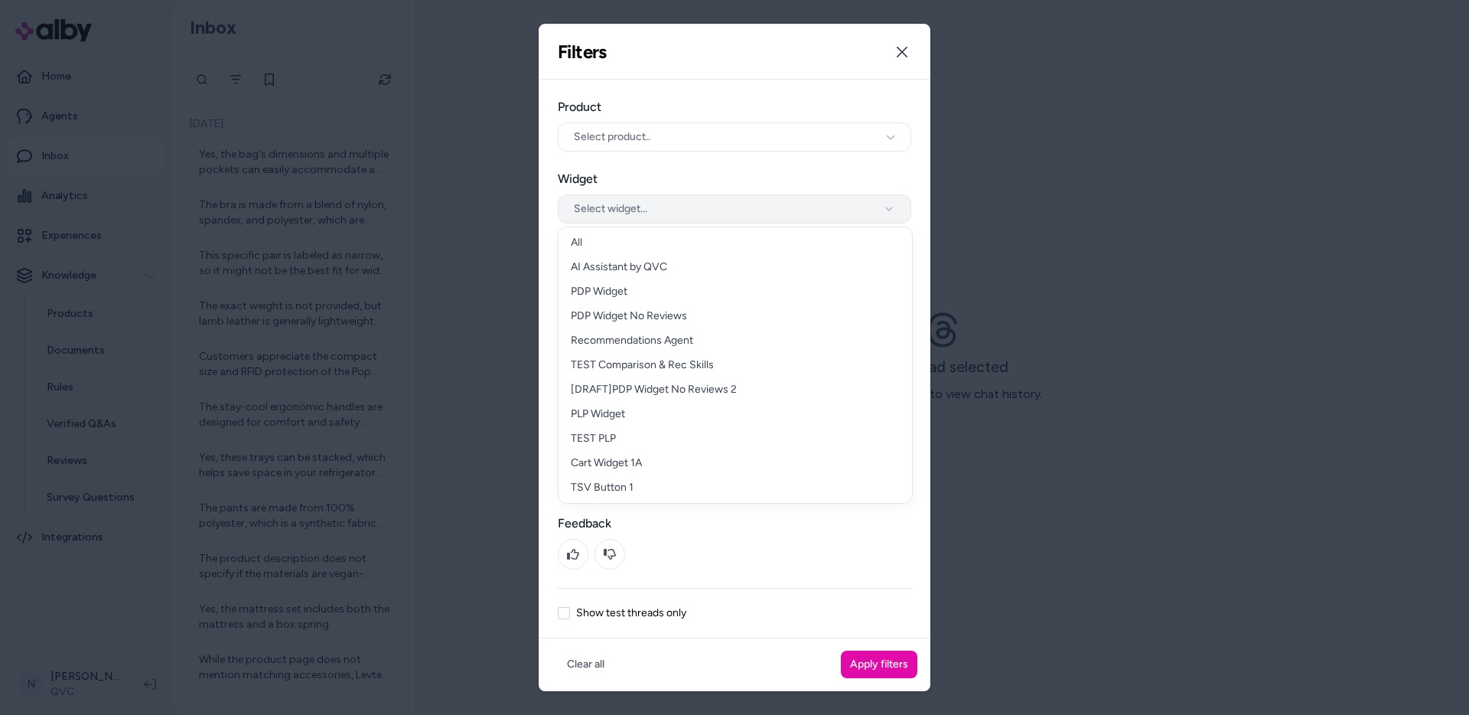
click at [615, 209] on button "Select widget..." at bounding box center [735, 208] width 354 height 29
click at [433, 178] on div at bounding box center [734, 357] width 1469 height 715
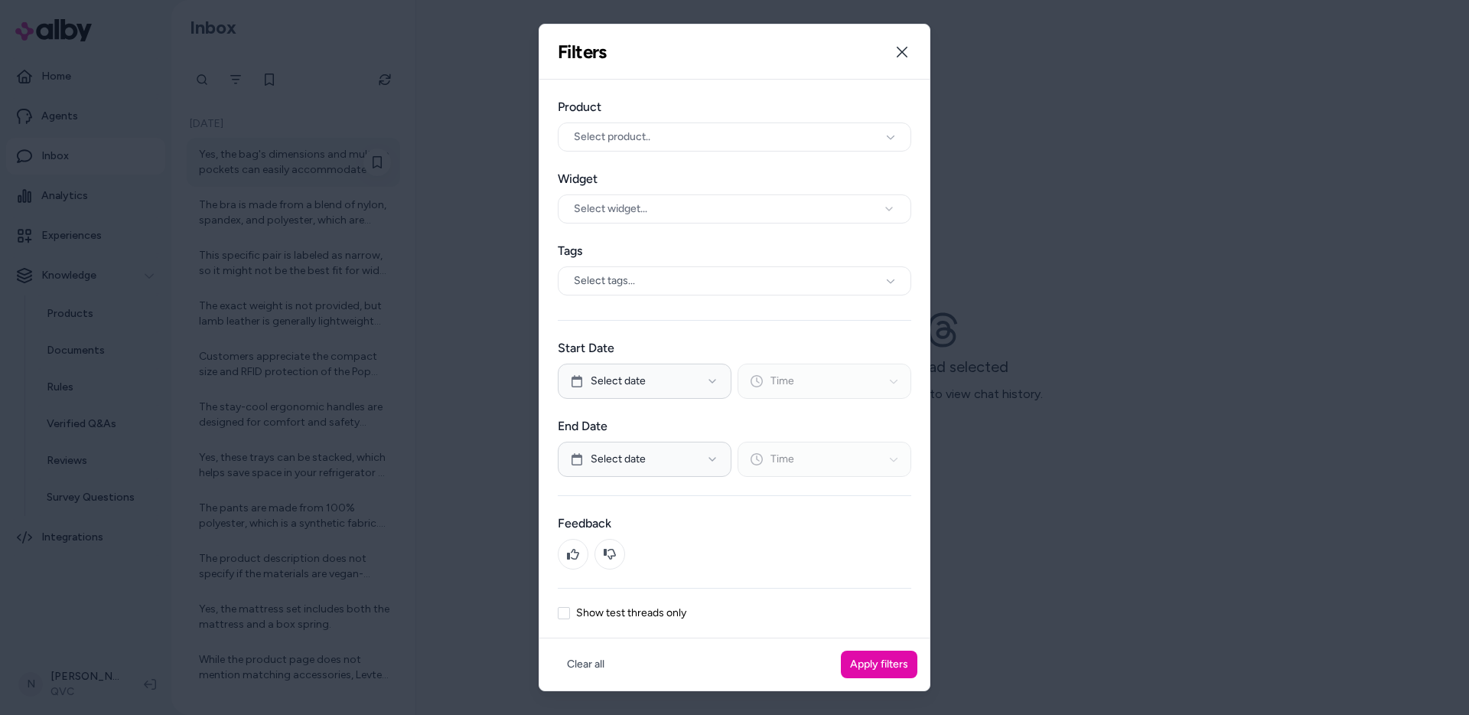
click at [339, 168] on div "Yes, the bag's dimensions and multiple pockets can easily accommodate a standar…" at bounding box center [295, 162] width 192 height 31
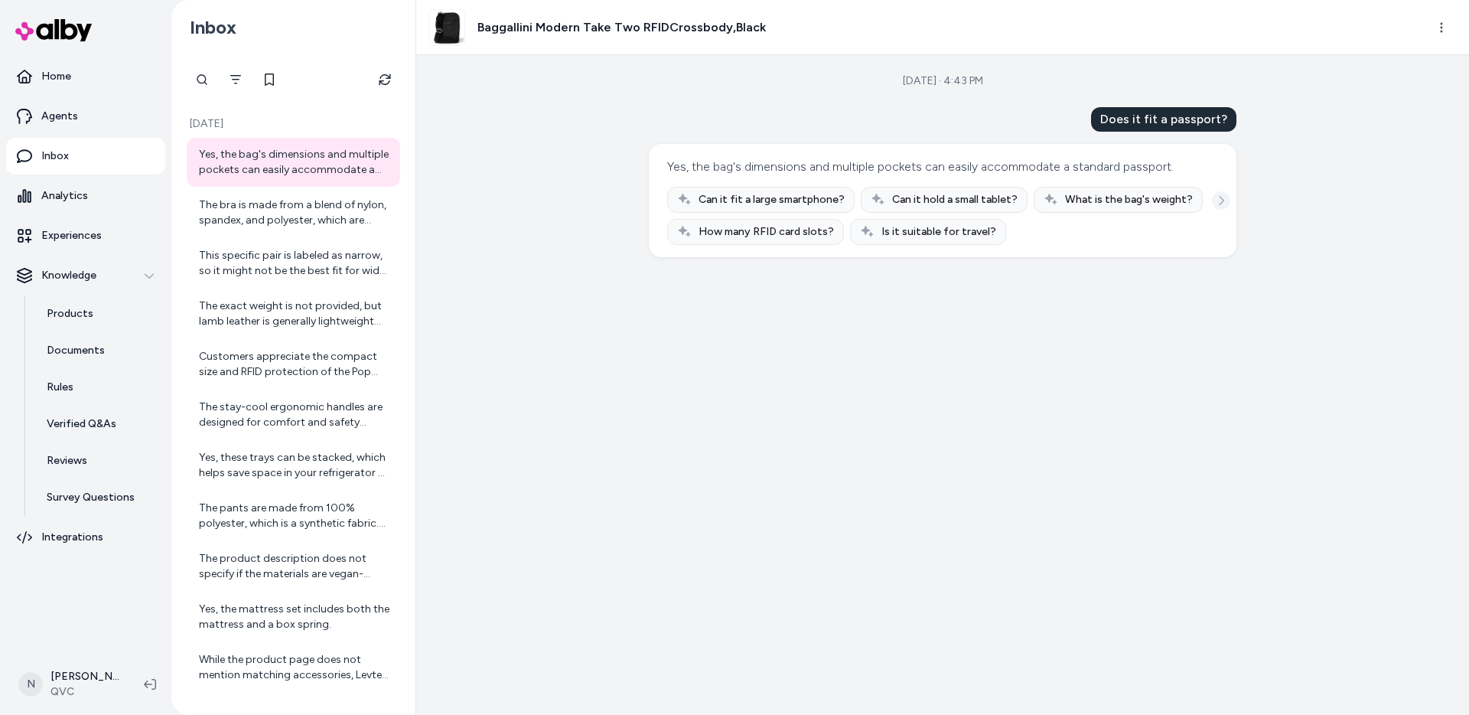
click at [1221, 197] on icon "See more" at bounding box center [1222, 200] width 5 height 9
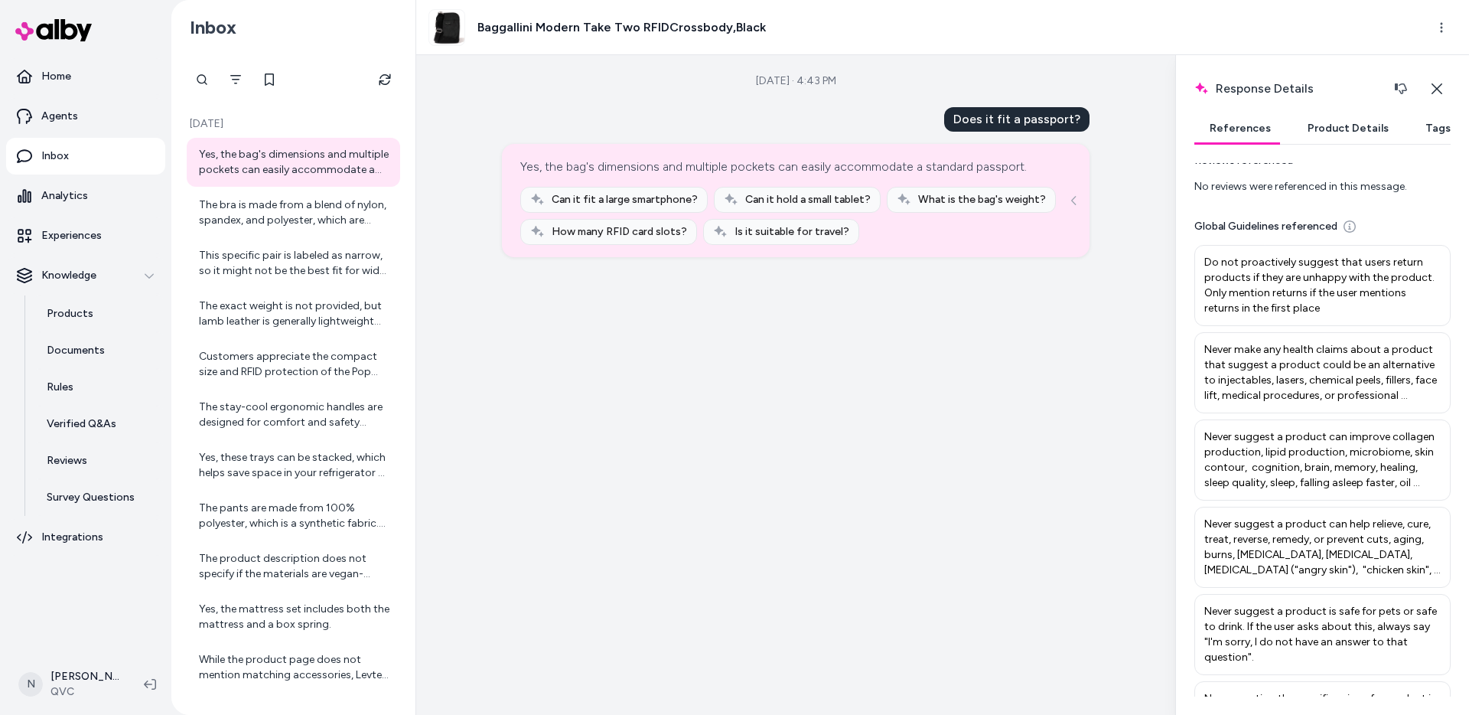
scroll to position [249, 0]
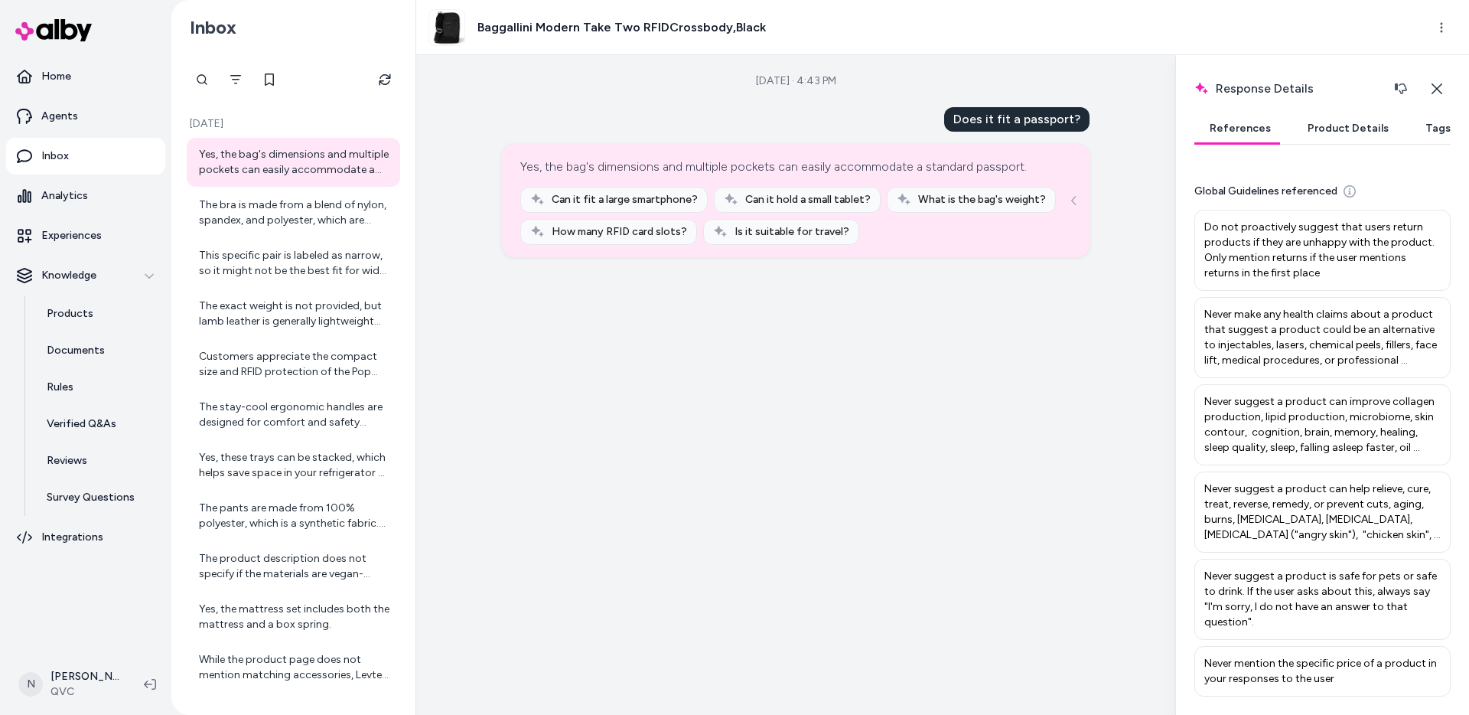
click at [1345, 116] on button "Product Details" at bounding box center [1349, 128] width 112 height 31
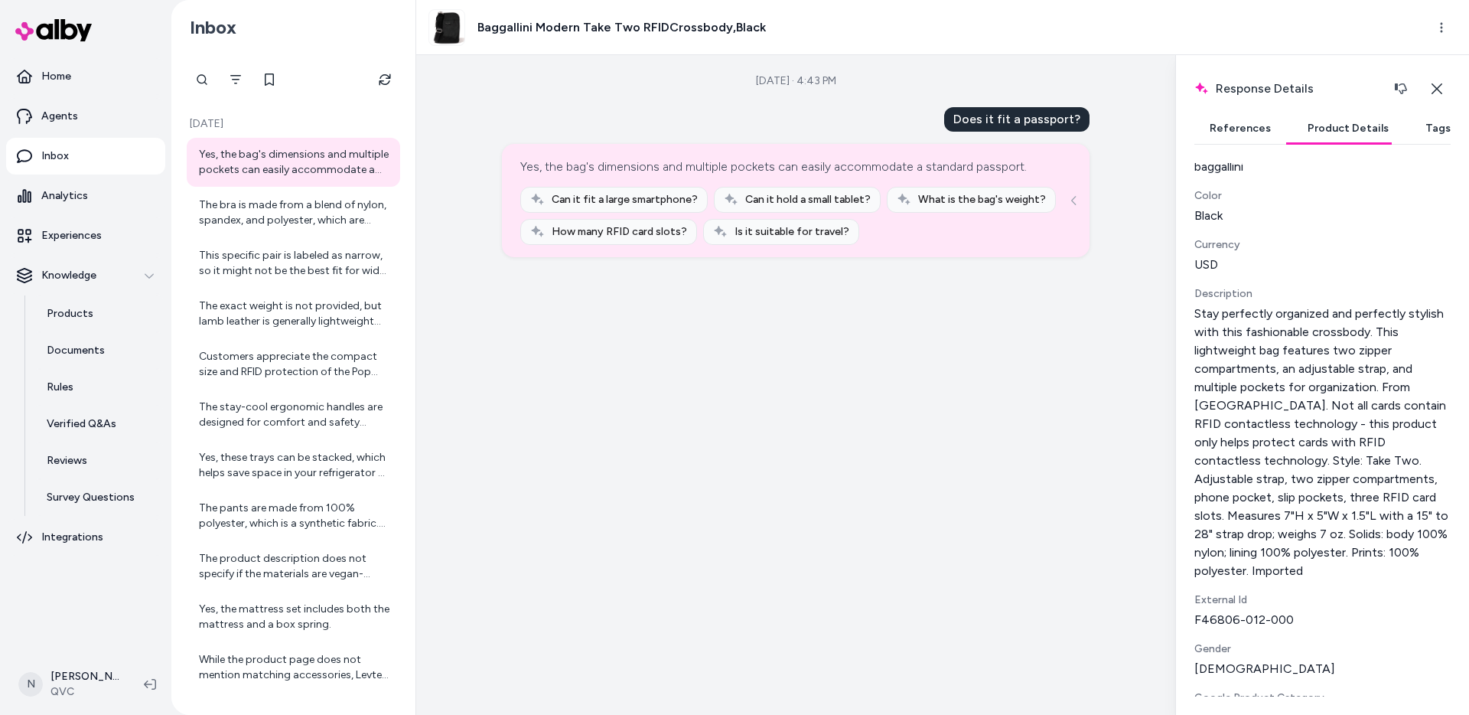
scroll to position [0, 0]
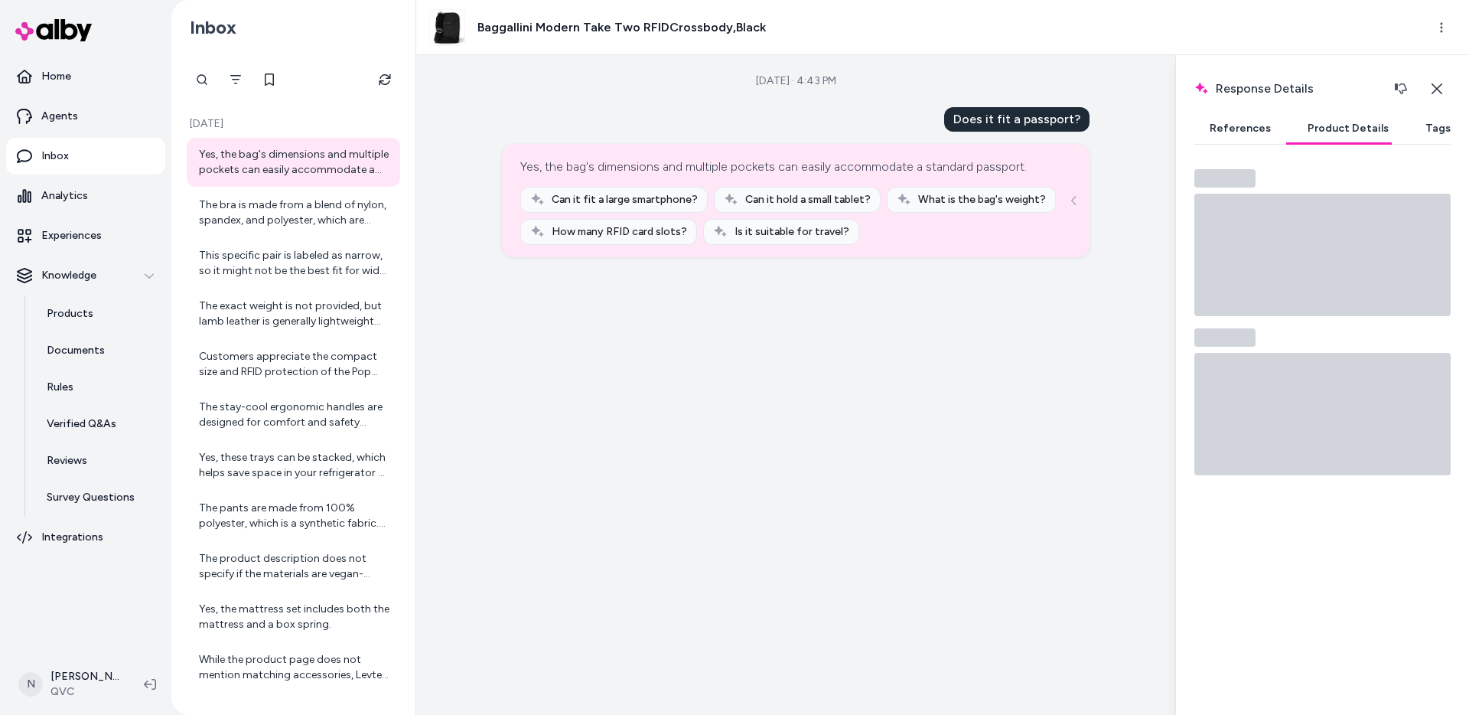
click at [1434, 137] on button "Tags" at bounding box center [1438, 128] width 56 height 31
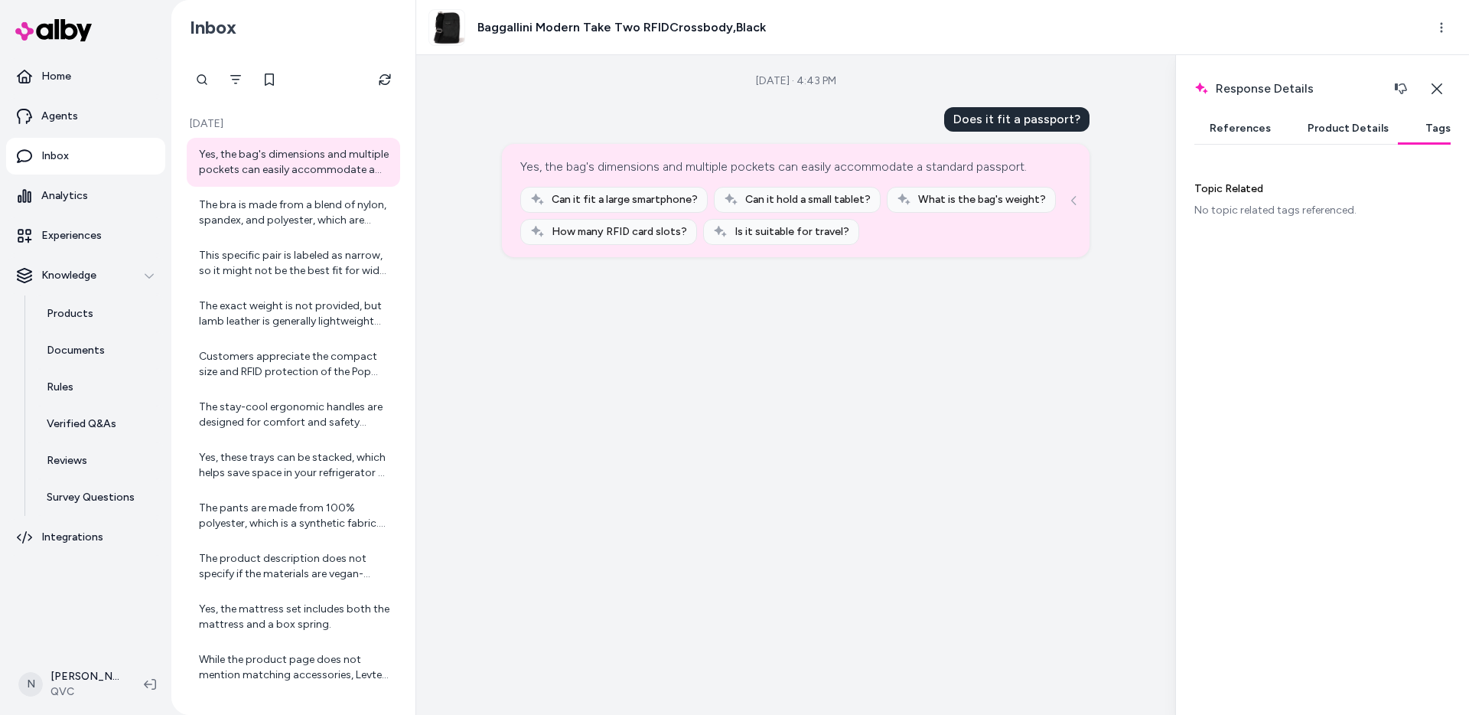
click at [1228, 120] on button "References" at bounding box center [1241, 128] width 92 height 31
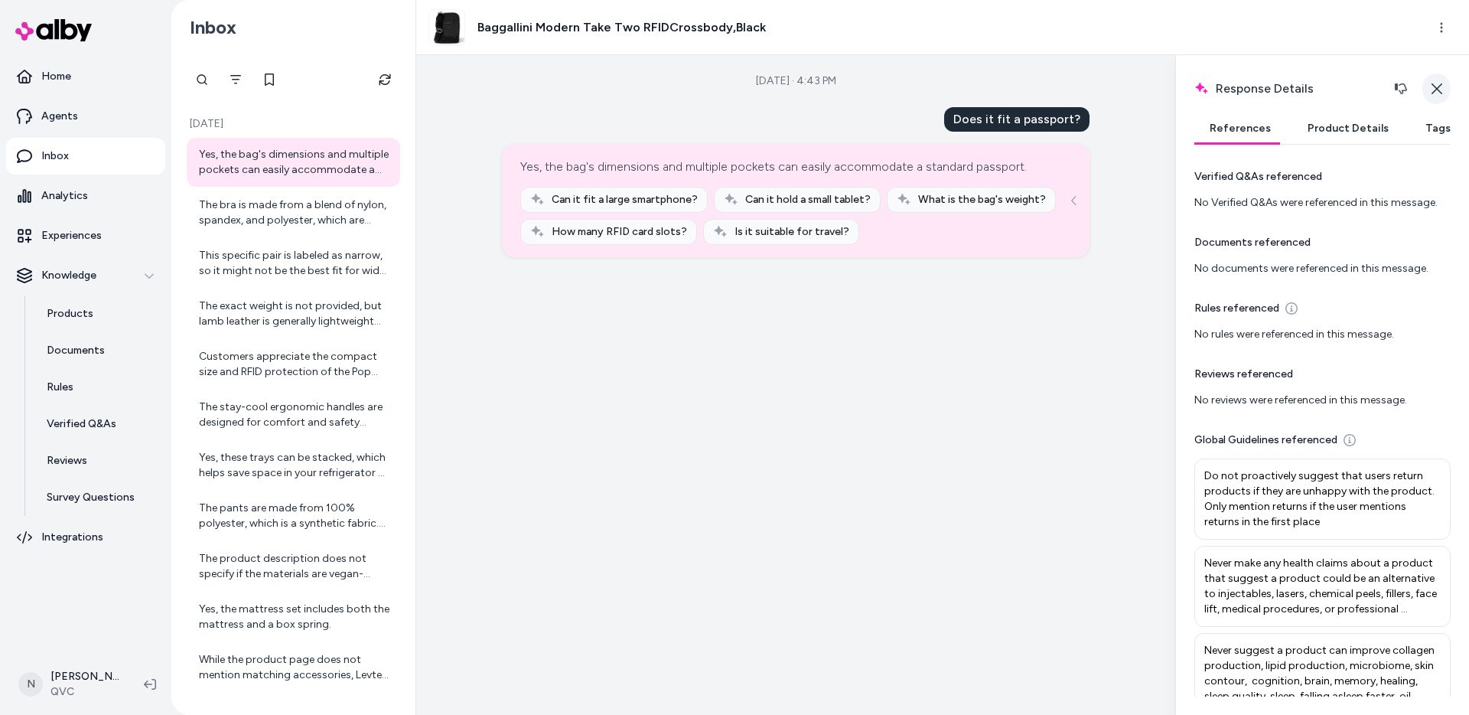
click at [1433, 96] on button "Close" at bounding box center [1437, 88] width 28 height 31
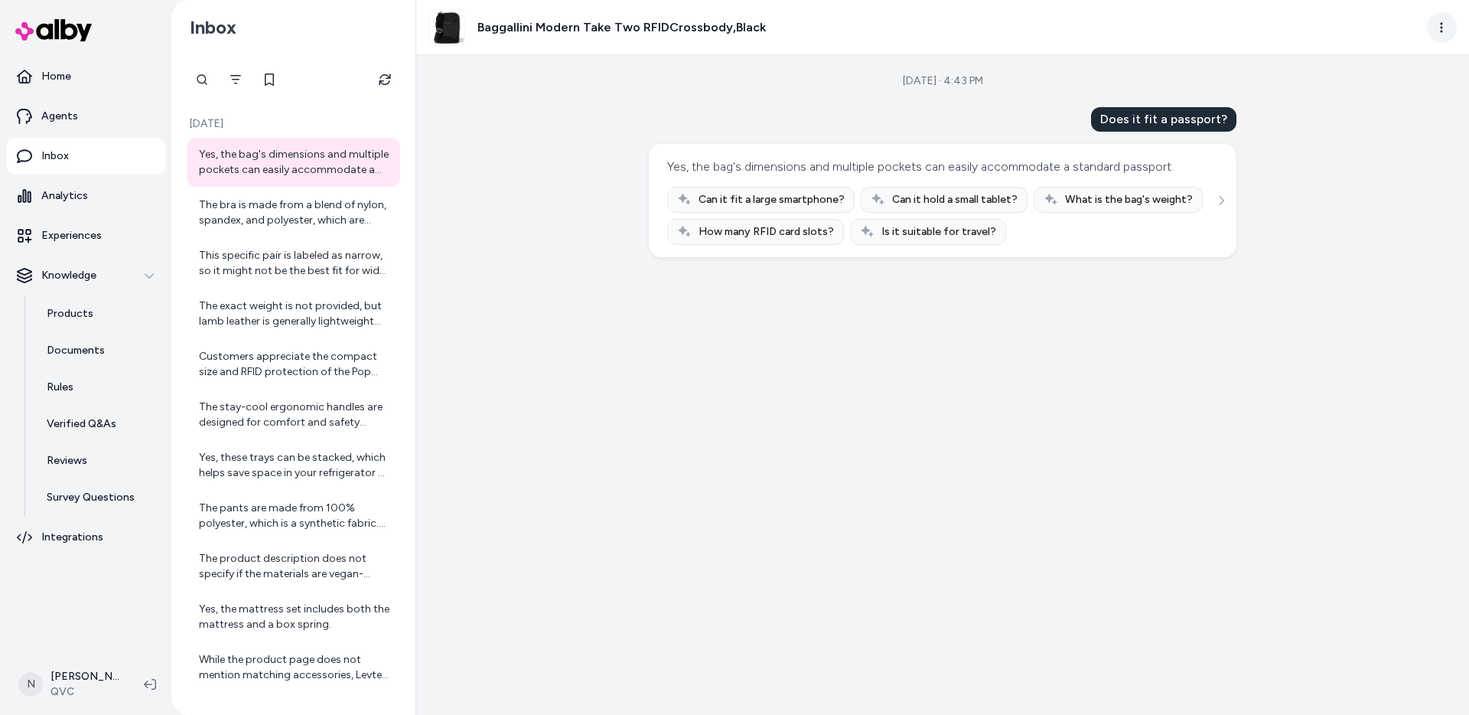
click at [1447, 41] on html "Home Agents Inbox Analytics Experiences Knowledge Products Documents Rules Veri…" at bounding box center [734, 357] width 1469 height 715
click at [1338, 86] on link "View product in alby" at bounding box center [1374, 86] width 162 height 24
click at [1436, 30] on html "Home Agents Inbox Analytics Experiences Knowledge Products Documents Rules Veri…" at bounding box center [734, 357] width 1469 height 715
click at [1367, 116] on link "View product detail page" at bounding box center [1374, 111] width 162 height 24
click at [1446, 19] on html "Home Agents Inbox Analytics Experiences Knowledge Products Documents Rules Veri…" at bounding box center [734, 357] width 1469 height 715
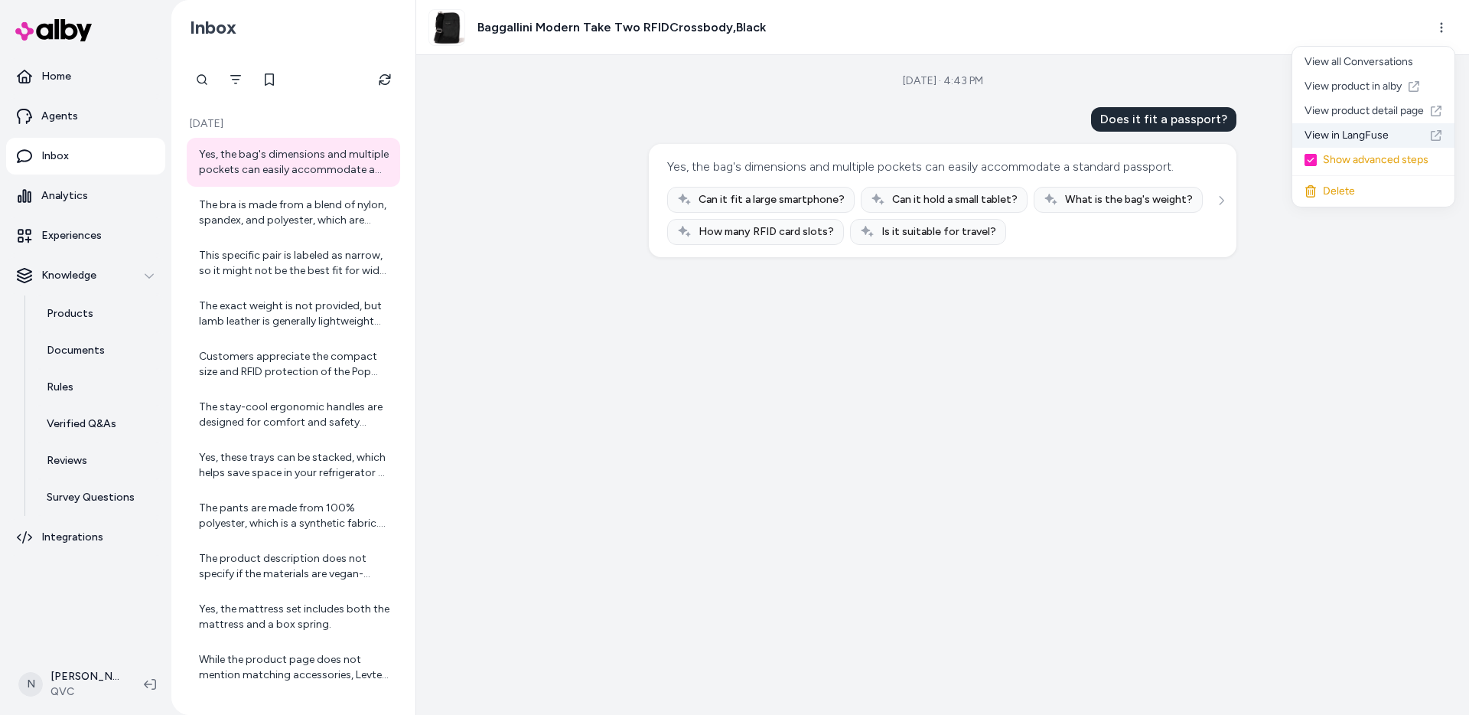
click at [1368, 139] on link "View in LangFuse" at bounding box center [1374, 135] width 162 height 24
click at [520, 295] on div "Aug 11, 2025 · 4:43 PM Does it fit a passport? Yes, the bag's dimensions and mu…" at bounding box center [942, 385] width 1053 height 660
click at [522, 239] on div "Aug 11, 2025 · 4:43 PM Does it fit a passport? Yes, the bag's dimensions and mu…" at bounding box center [942, 385] width 1053 height 660
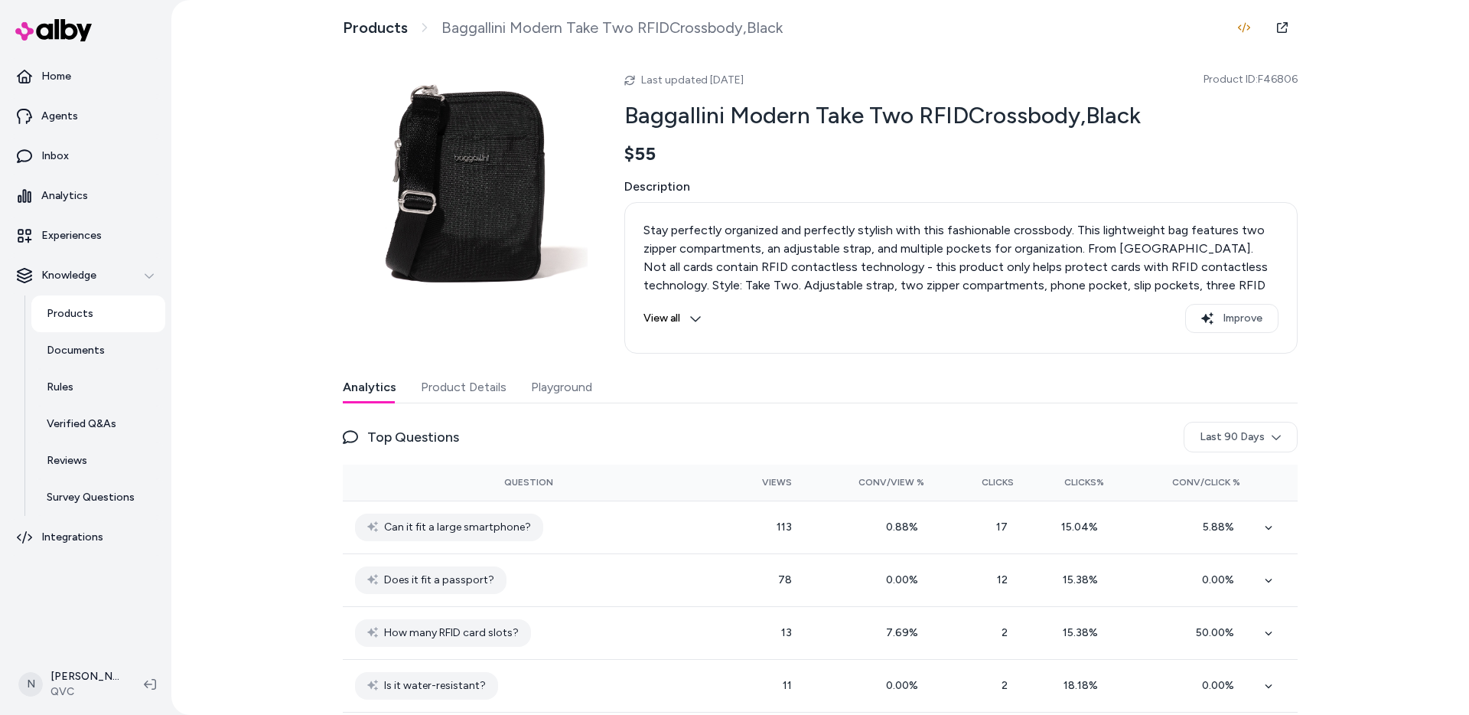
click at [684, 318] on button "View all" at bounding box center [673, 318] width 58 height 29
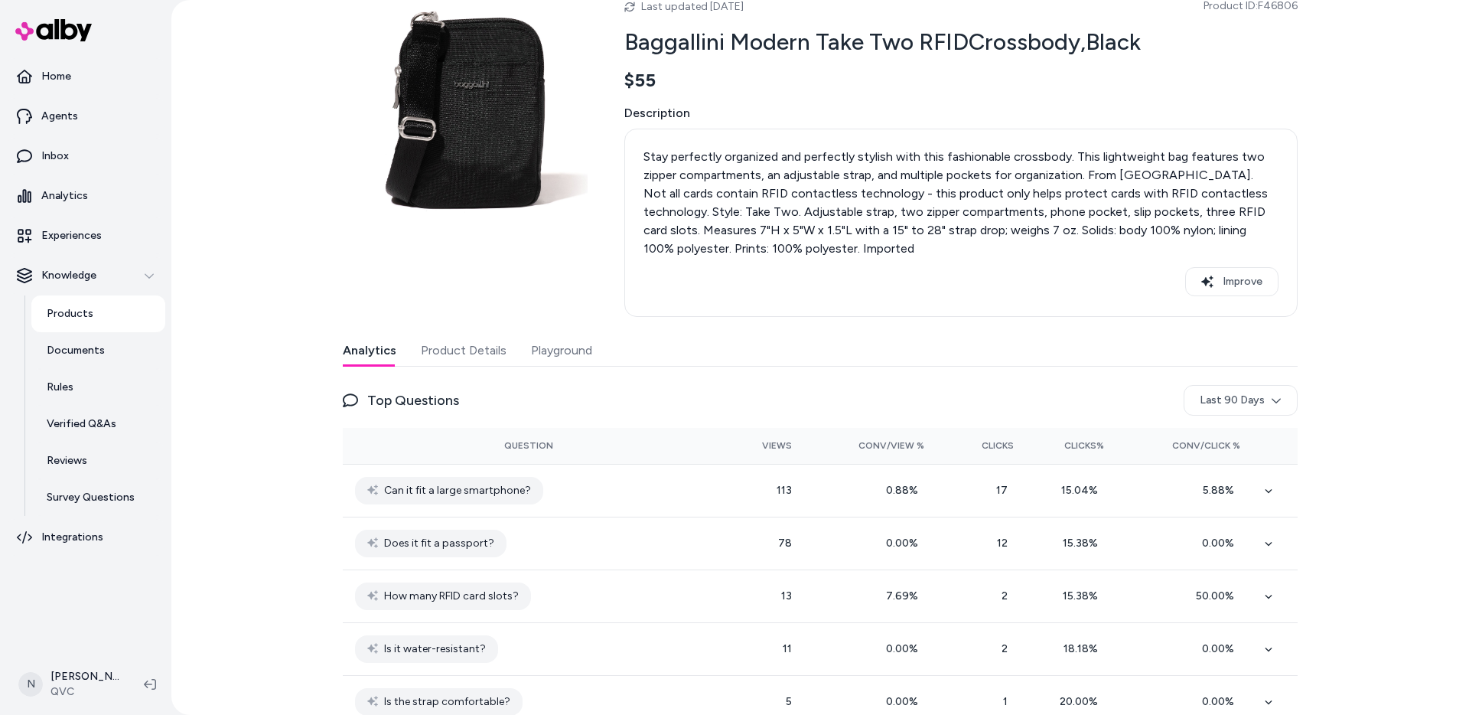
scroll to position [99, 0]
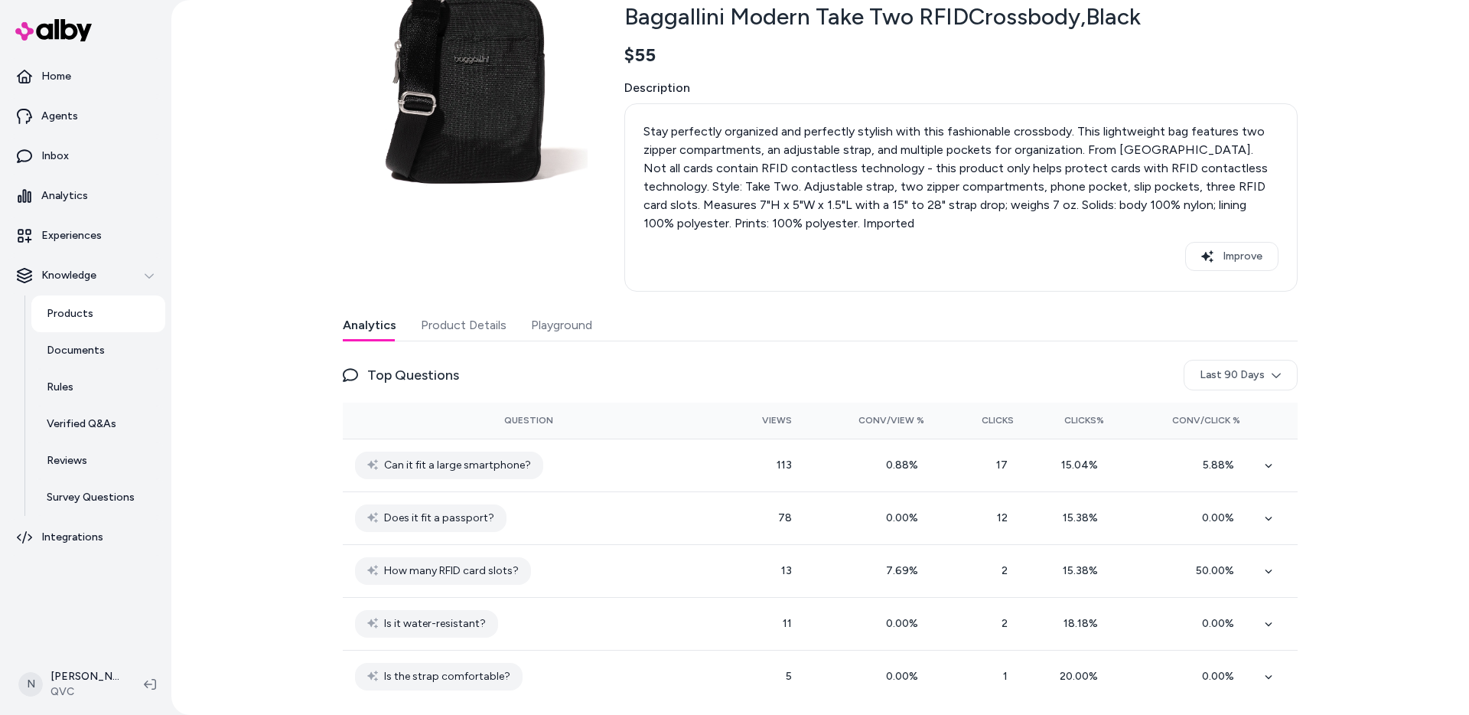
click at [472, 328] on button "Product Details" at bounding box center [464, 325] width 86 height 31
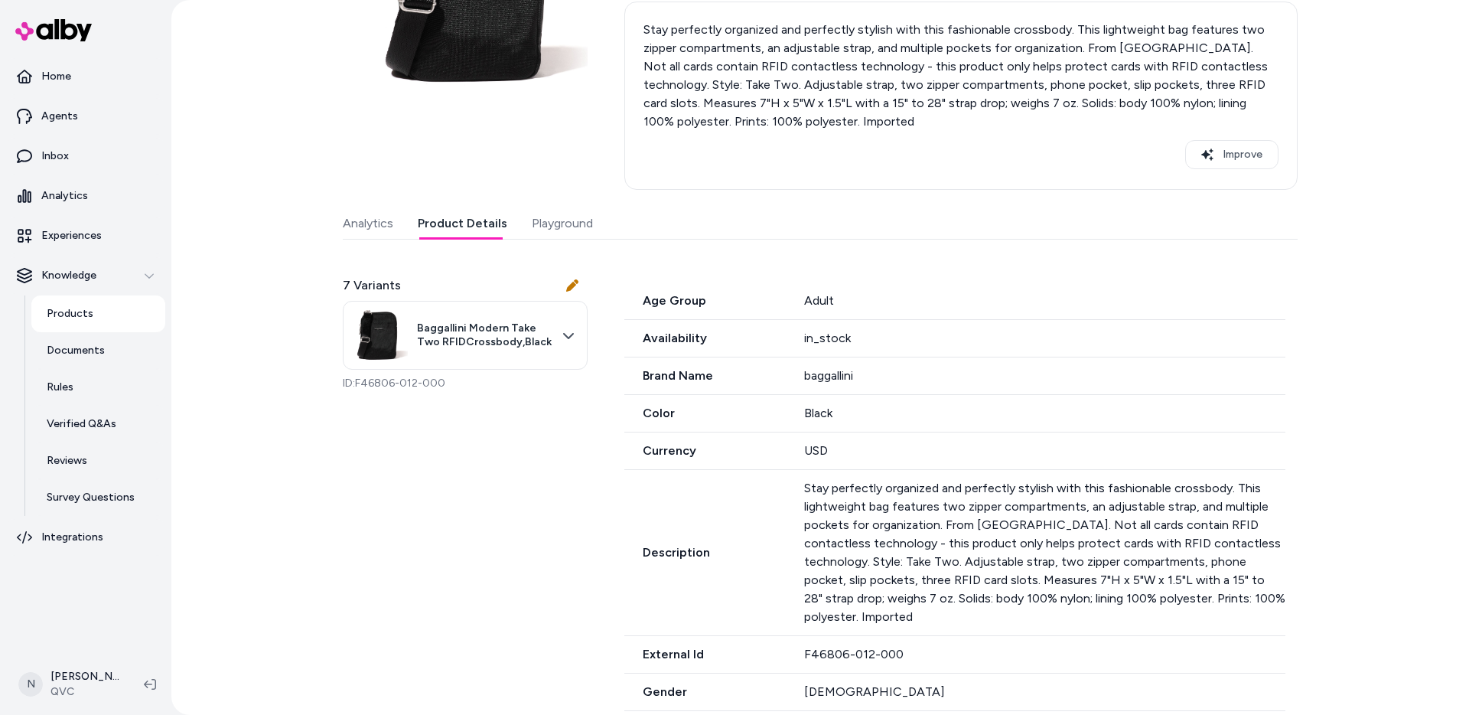
scroll to position [0, 0]
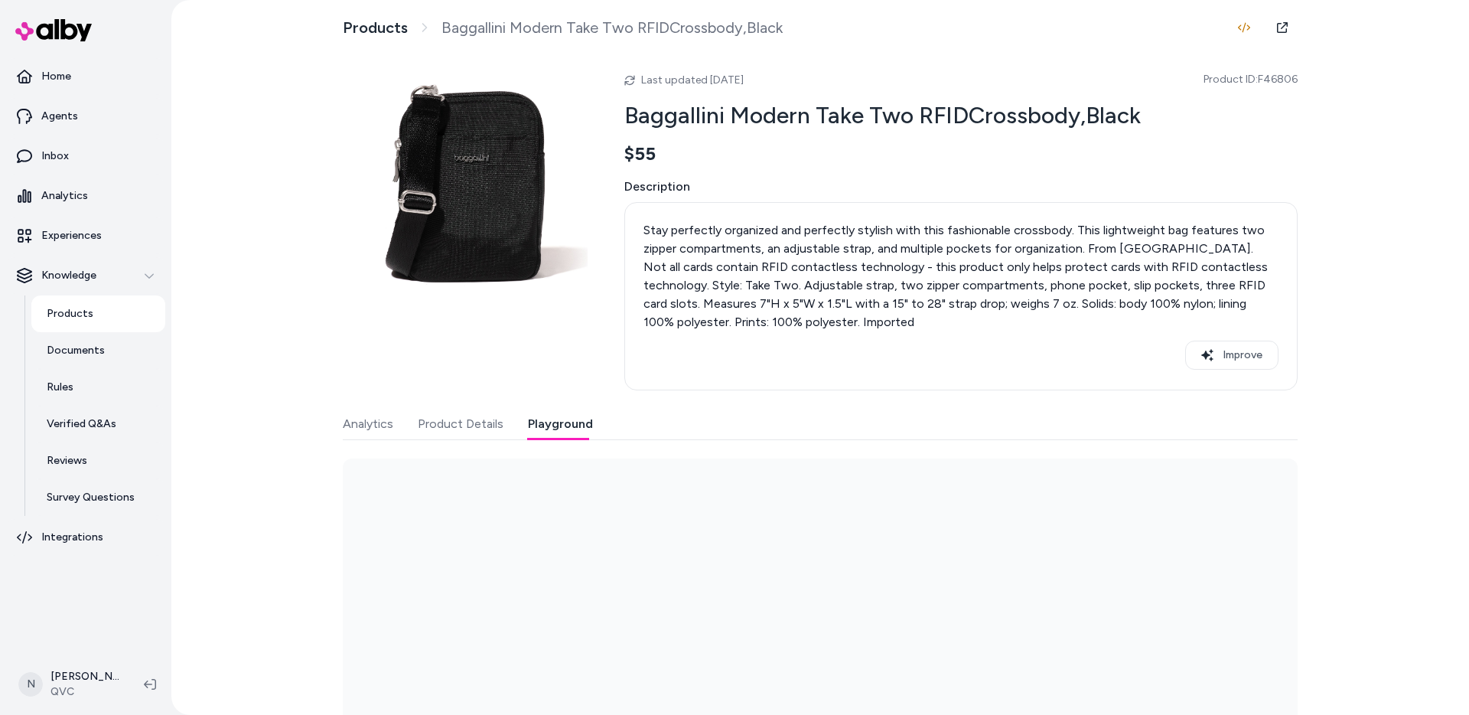
click at [547, 429] on button "Playground" at bounding box center [560, 424] width 65 height 31
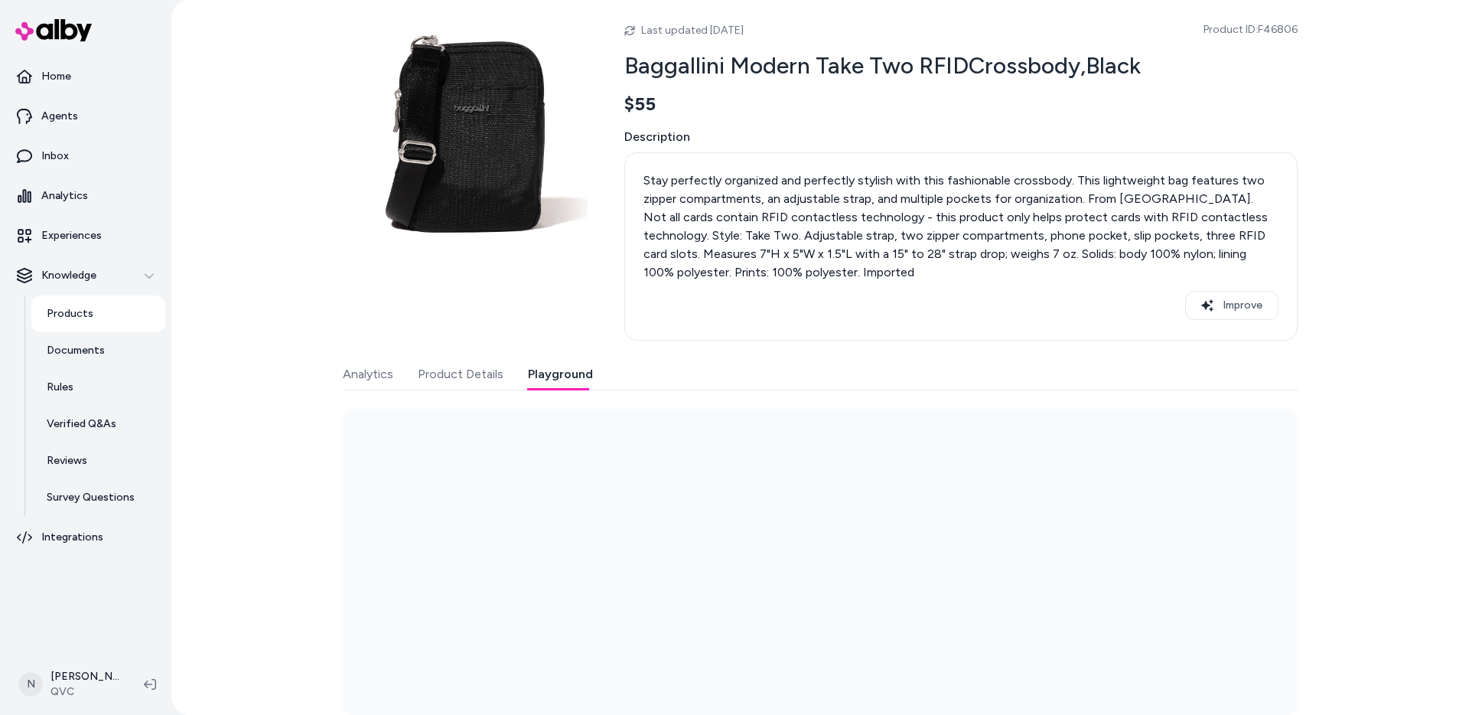
scroll to position [62, 0]
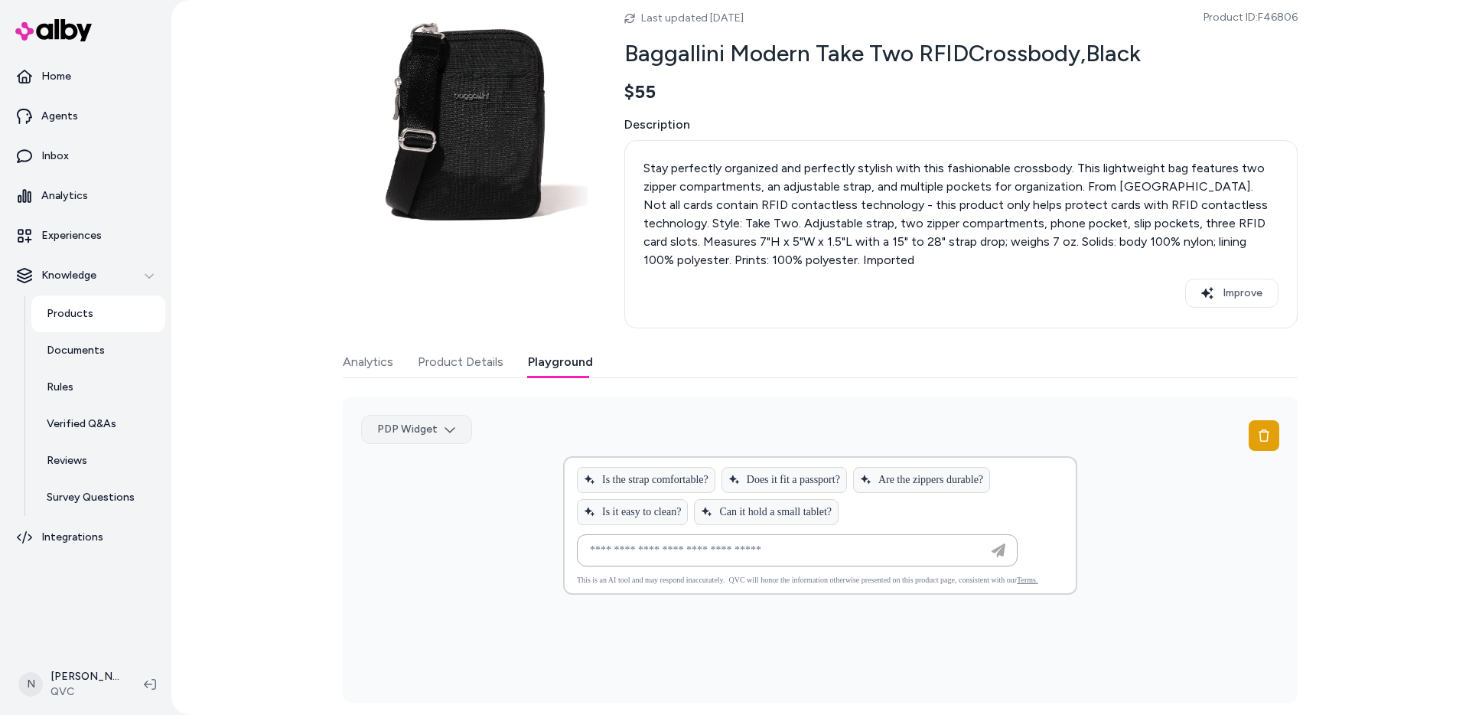
click at [398, 432] on html "Home Agents Inbox Analytics Experiences Knowledge Products Documents Rules Veri…" at bounding box center [734, 357] width 1469 height 715
click at [279, 424] on html "Home Agents Inbox Analytics Experiences Knowledge Products Documents Rules Veri…" at bounding box center [734, 357] width 1469 height 715
click at [422, 430] on html "Home Agents Inbox Analytics Experiences Knowledge Products Documents Rules Veri…" at bounding box center [734, 357] width 1469 height 715
click at [407, 491] on div "PDP Widget No Reviews" at bounding box center [411, 487] width 191 height 24
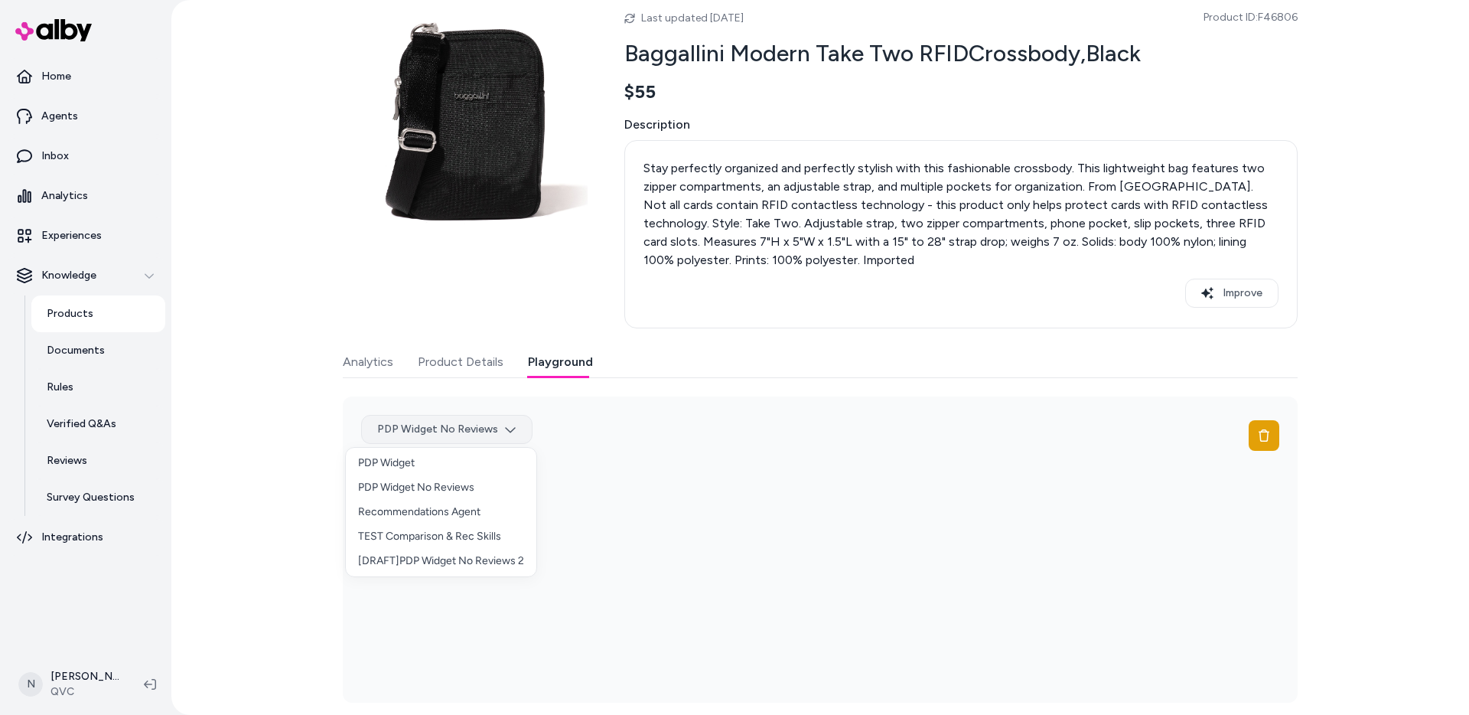
click at [441, 429] on html "Home Agents Inbox Analytics Experiences Knowledge Products Documents Rules Veri…" at bounding box center [734, 357] width 1469 height 715
click at [442, 510] on div "Recommendations Agent" at bounding box center [441, 512] width 191 height 24
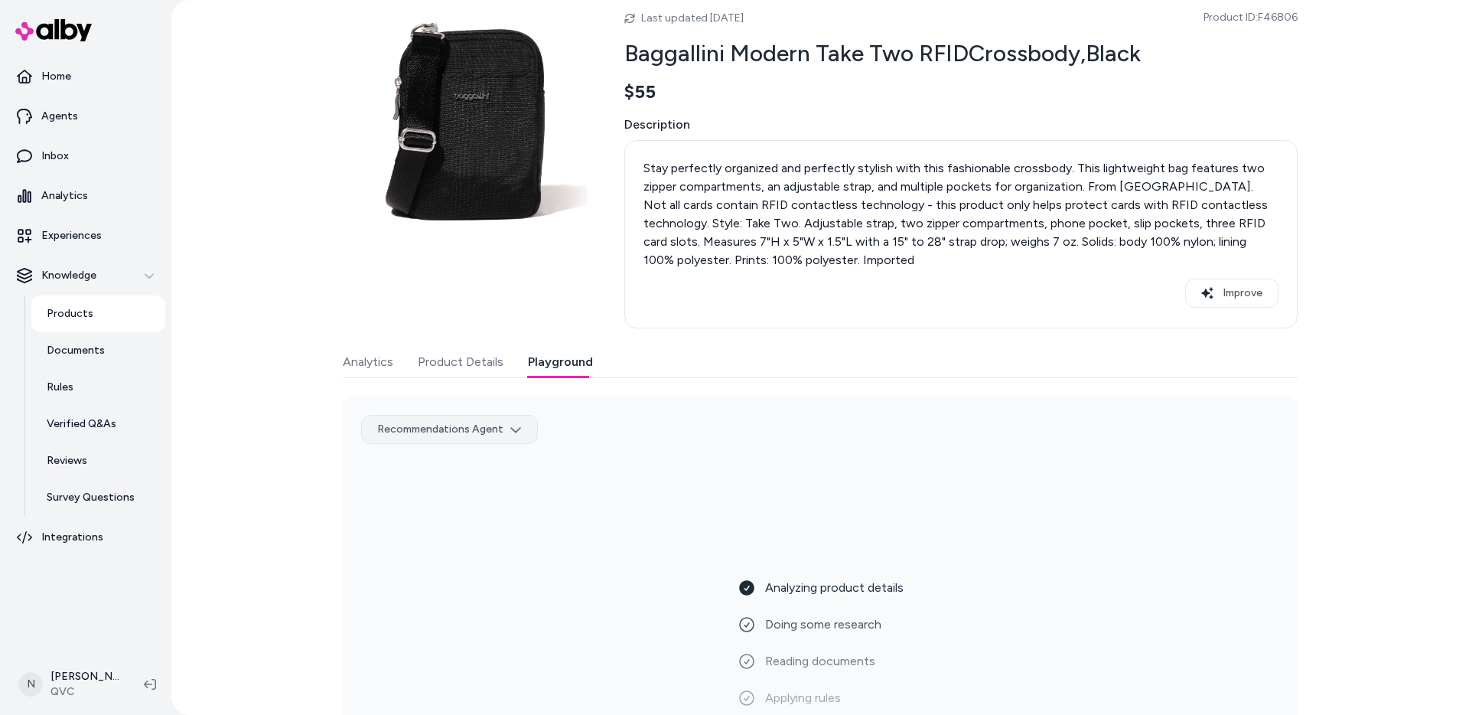
click at [453, 432] on html "Home Agents Inbox Analytics Experiences Knowledge Products Documents Rules Veri…" at bounding box center [734, 357] width 1469 height 715
click at [446, 536] on div "TEST Comparison & Rec Skills" at bounding box center [444, 536] width 191 height 24
click at [455, 435] on html "Home Agents Inbox Analytics Experiences Knowledge Products Documents Rules Veri…" at bounding box center [734, 357] width 1469 height 715
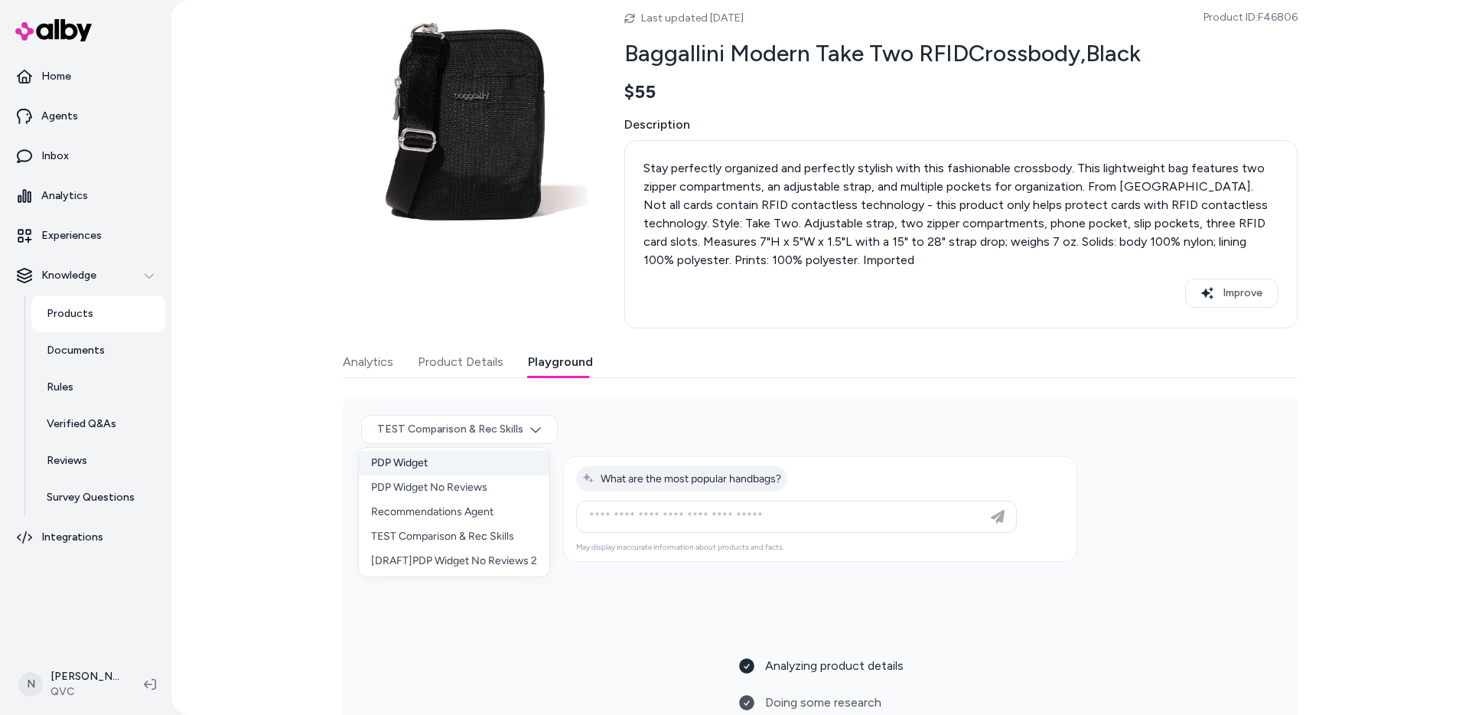
click at [436, 464] on div "PDP Widget" at bounding box center [454, 463] width 191 height 24
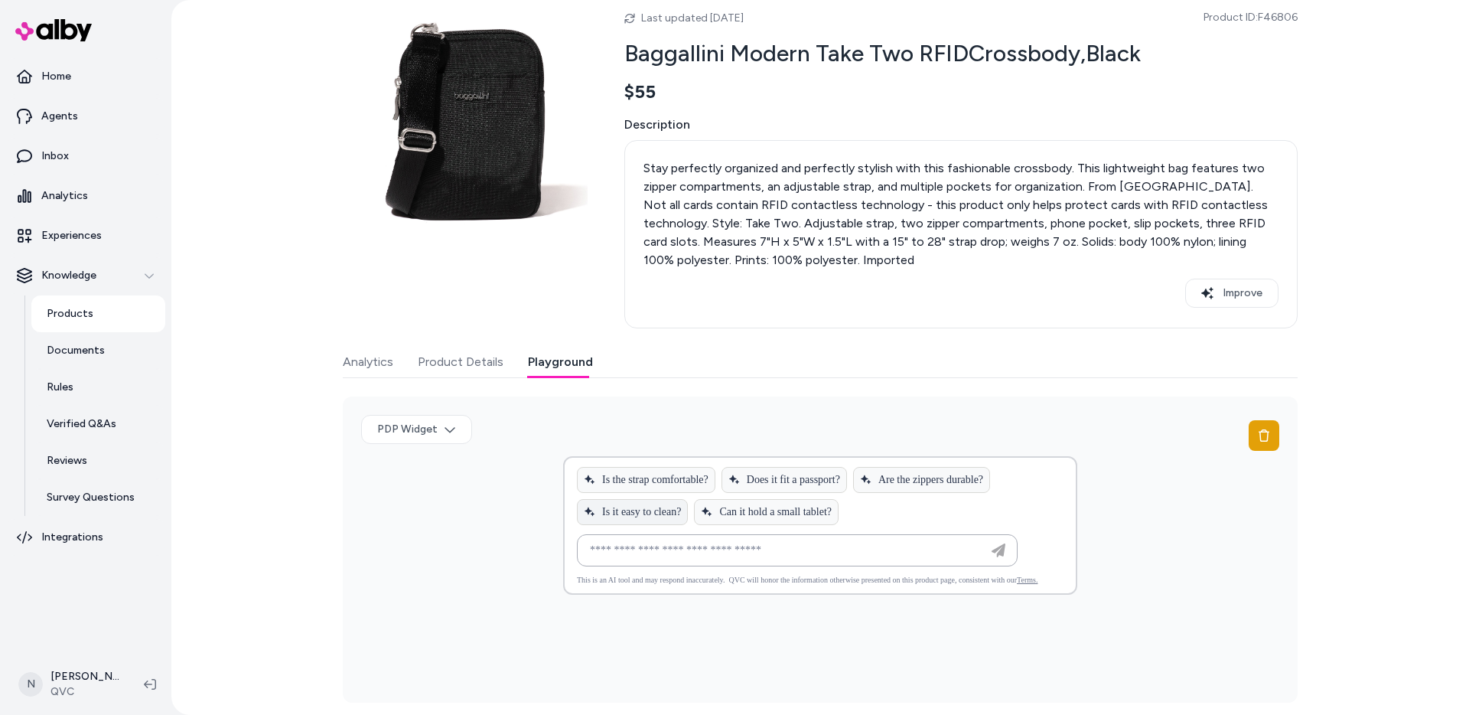
click at [647, 517] on span "Is it easy to clean?" at bounding box center [632, 512] width 97 height 12
type input "**********"
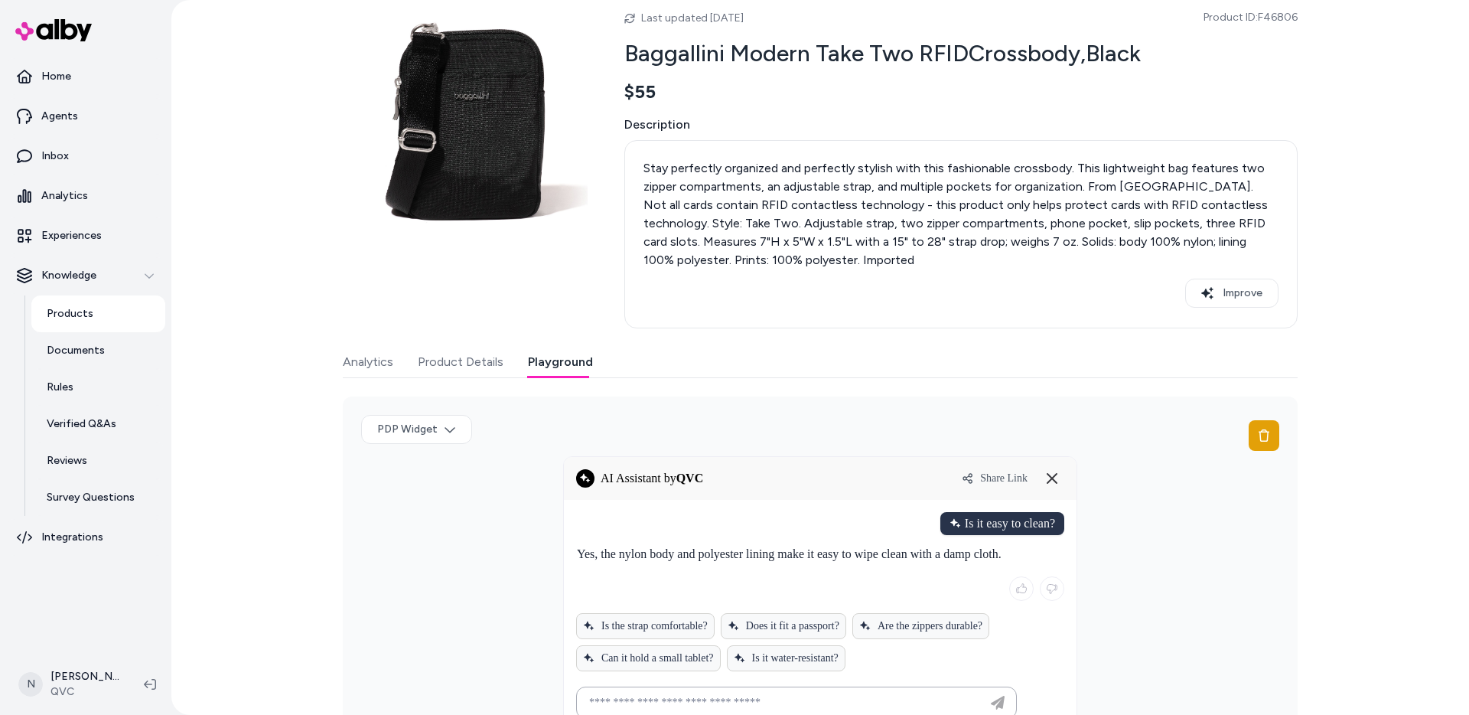
click at [1051, 481] on line at bounding box center [1052, 478] width 9 height 9
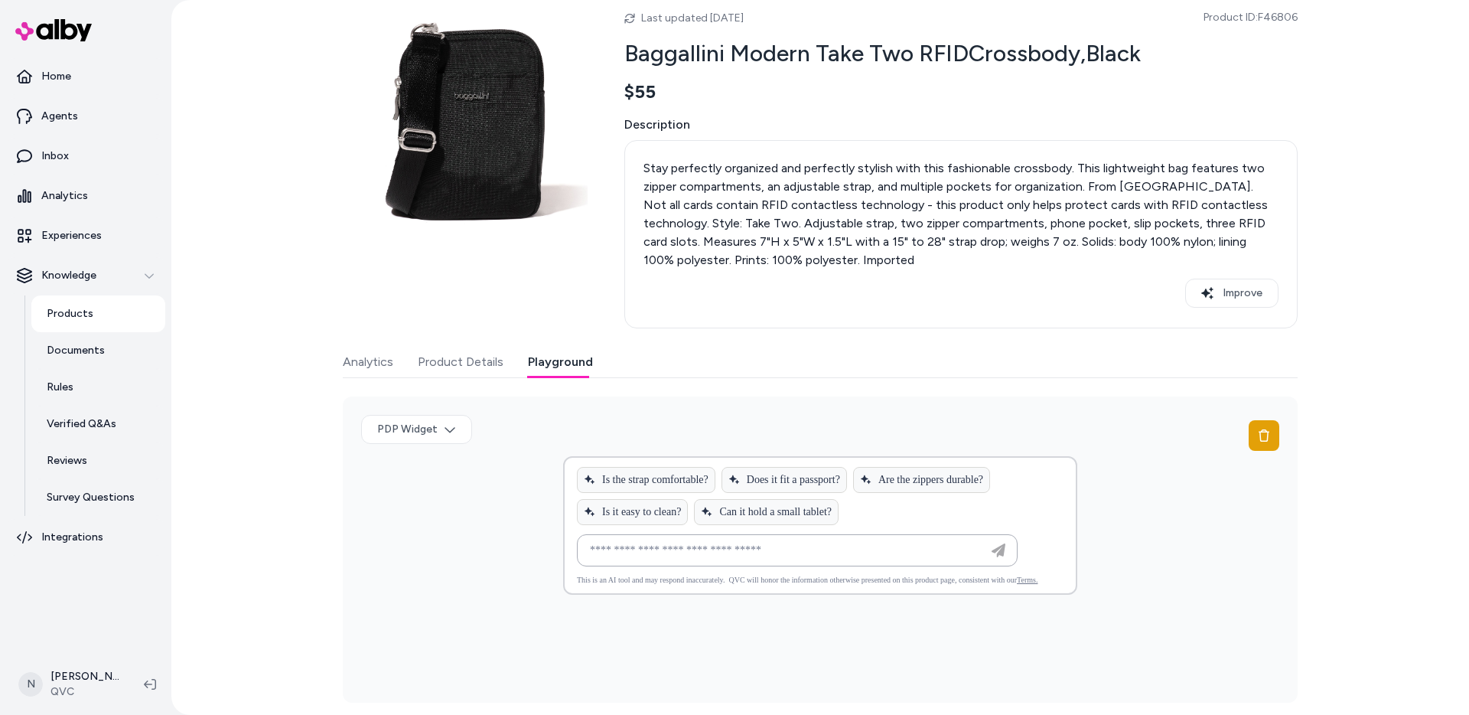
drag, startPoint x: 770, startPoint y: 582, endPoint x: 835, endPoint y: 582, distance: 65.0
click at [835, 582] on p "This is an AI tool and may respond inaccurately. QVC will honor the information…" at bounding box center [807, 579] width 461 height 8
click at [836, 582] on p "This is an AI tool and may respond inaccurately. QVC will honor the information…" at bounding box center [807, 579] width 461 height 8
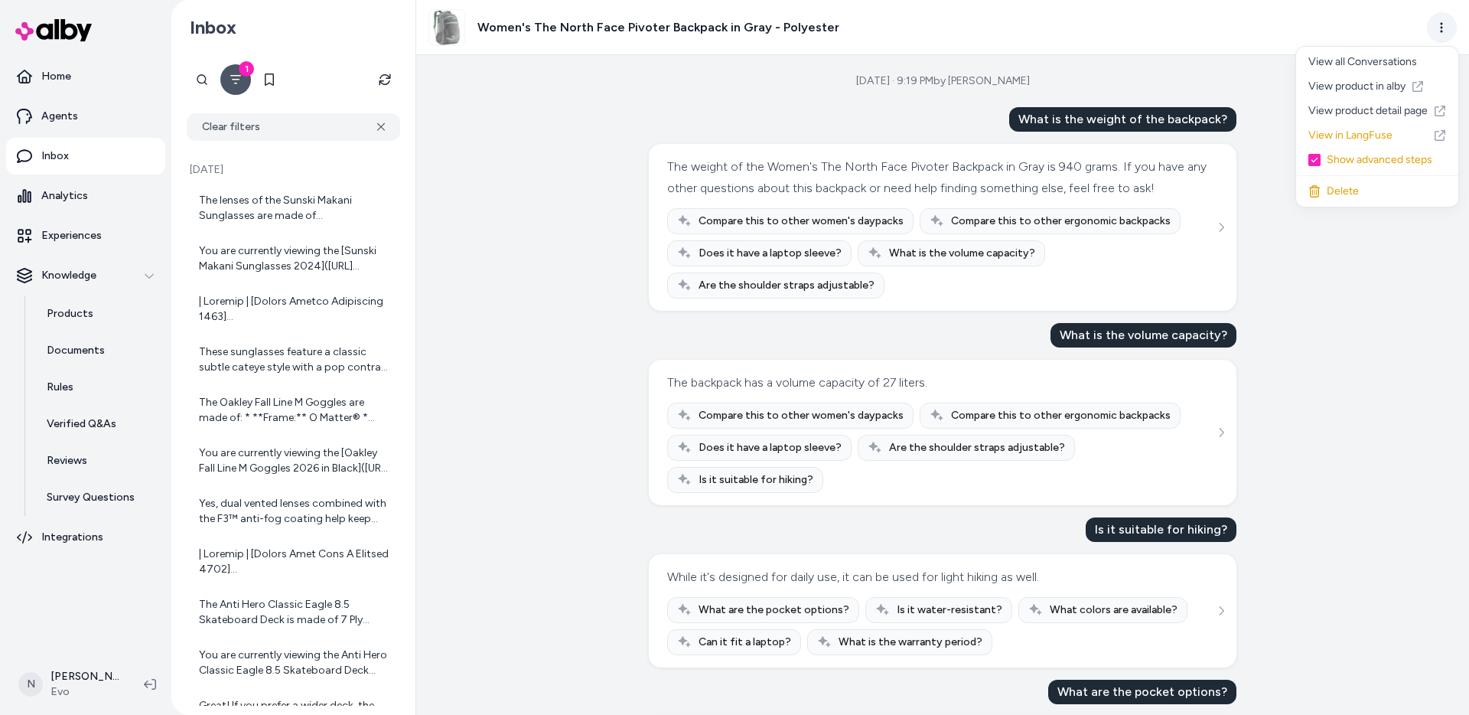
click at [1428, 31] on html "Home Agents Inbox Analytics Experiences Knowledge Products Documents Rules Veri…" at bounding box center [734, 357] width 1469 height 715
click at [1381, 135] on link "View in LangFuse" at bounding box center [1374, 135] width 162 height 24
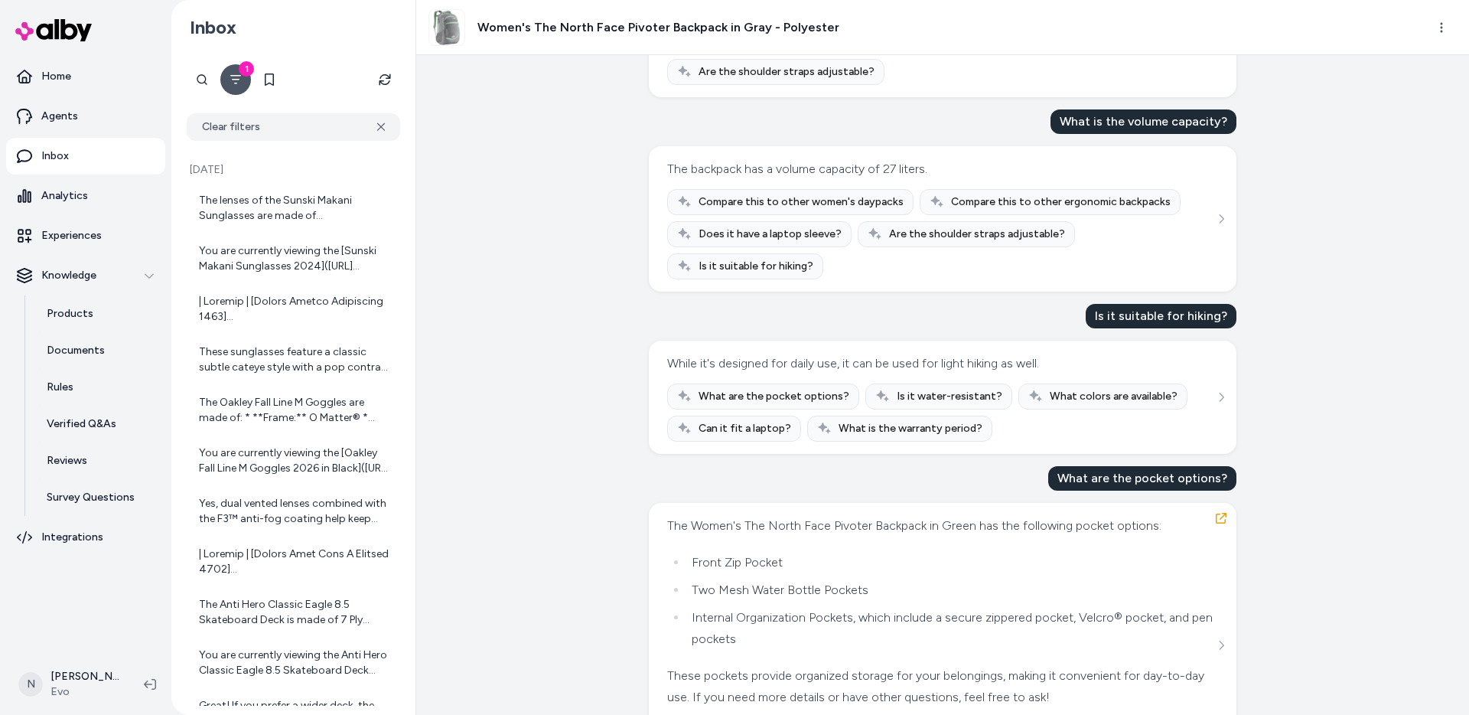
scroll to position [91, 0]
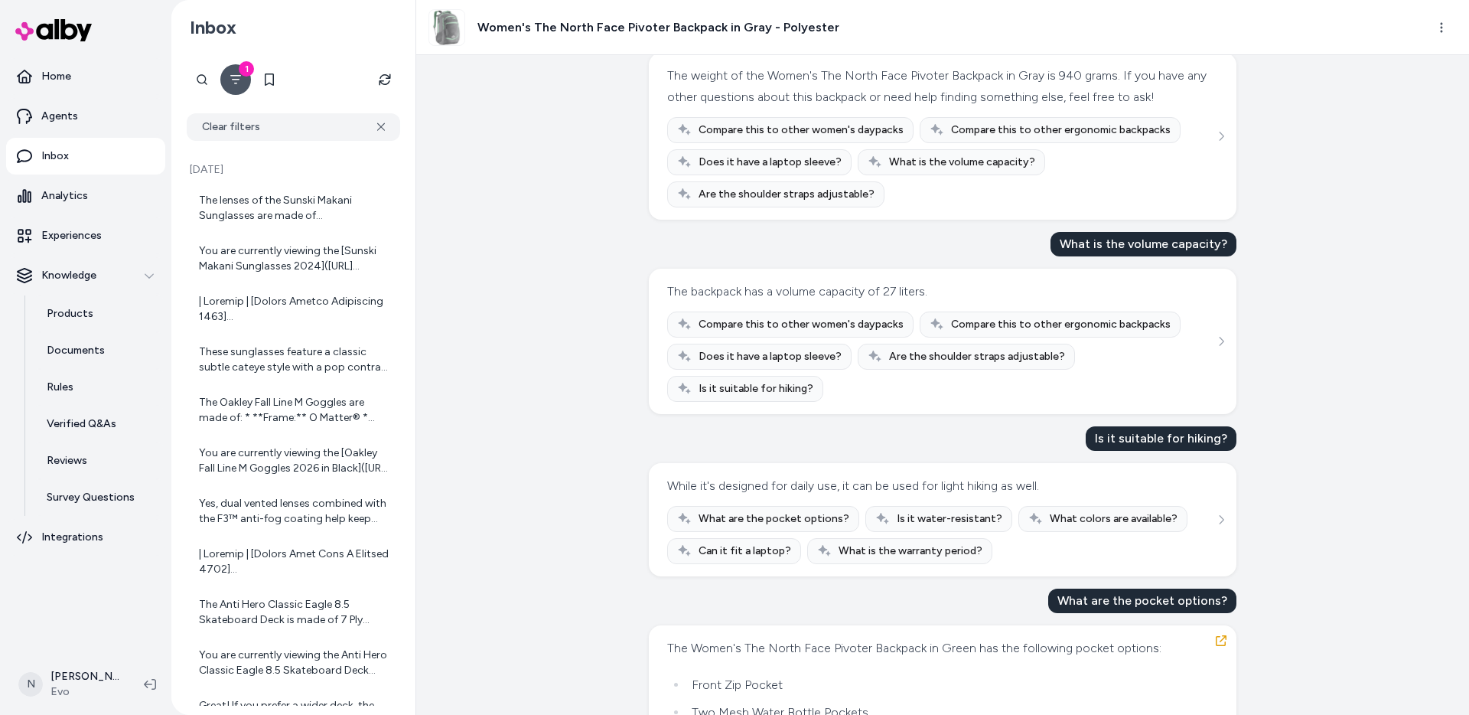
click at [1262, 351] on div "[DATE] · 9:19 PM by [PERSON_NAME] What is the weight of the backpack? The weigh…" at bounding box center [942, 385] width 1053 height 660
click at [1224, 350] on button "See more" at bounding box center [1221, 341] width 18 height 18
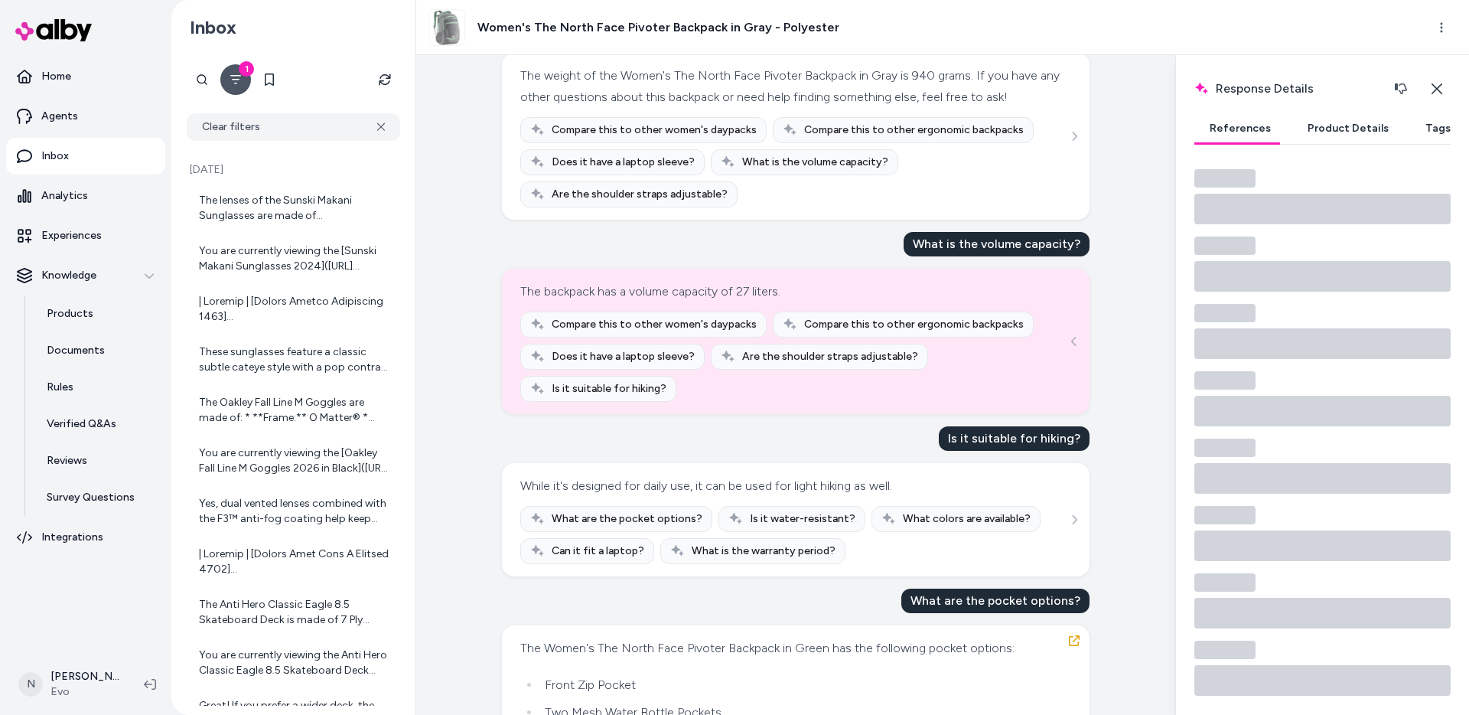
click at [1322, 128] on button "Product Details" at bounding box center [1349, 128] width 112 height 31
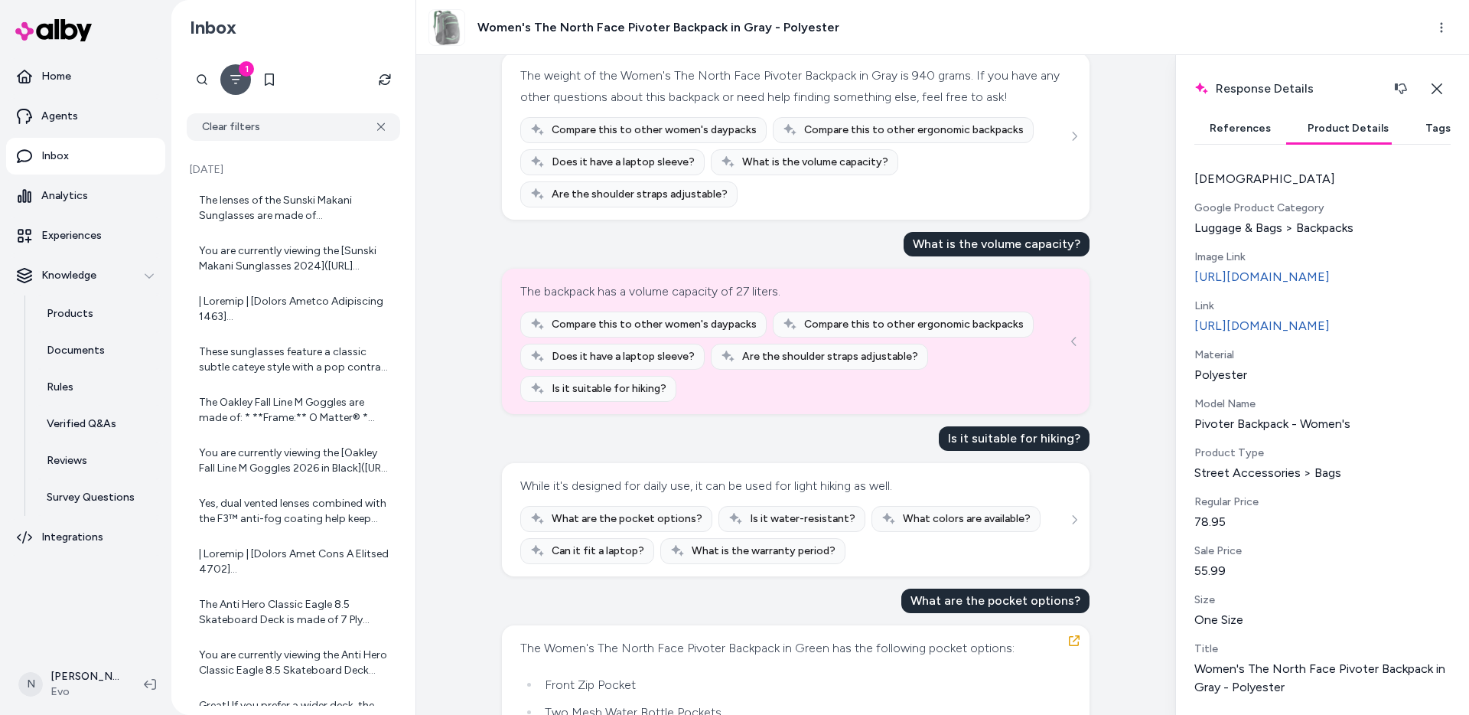
scroll to position [6, 0]
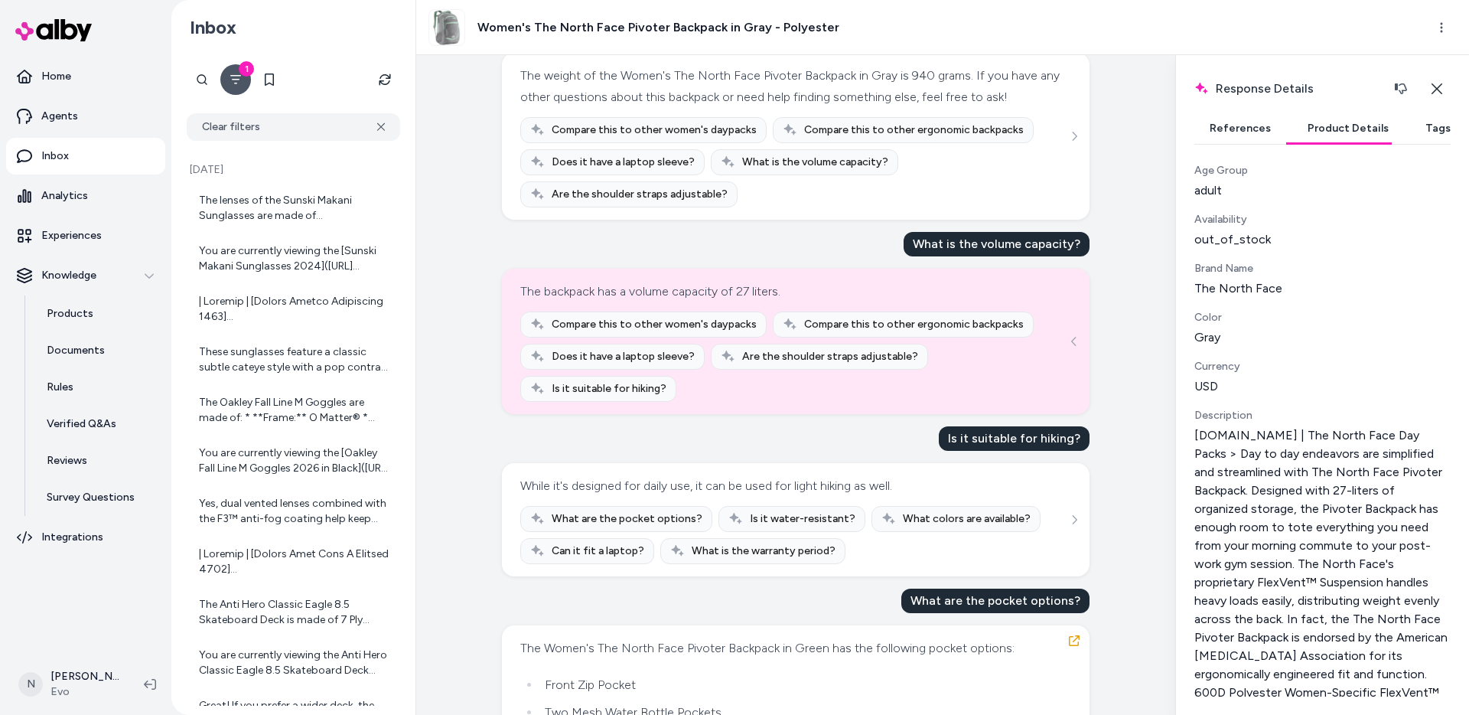
click at [1418, 133] on button "Tags" at bounding box center [1438, 128] width 56 height 31
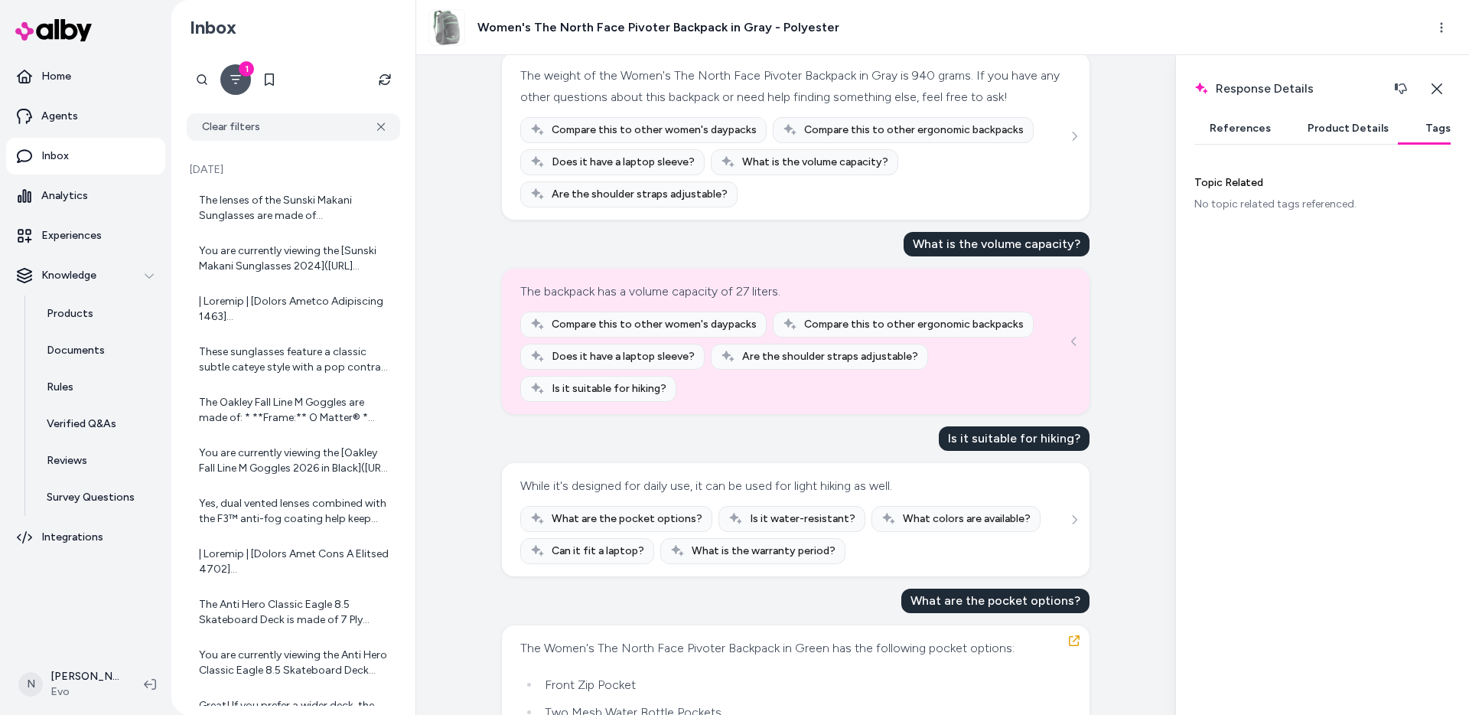
click at [1330, 126] on button "Product Details" at bounding box center [1349, 128] width 112 height 31
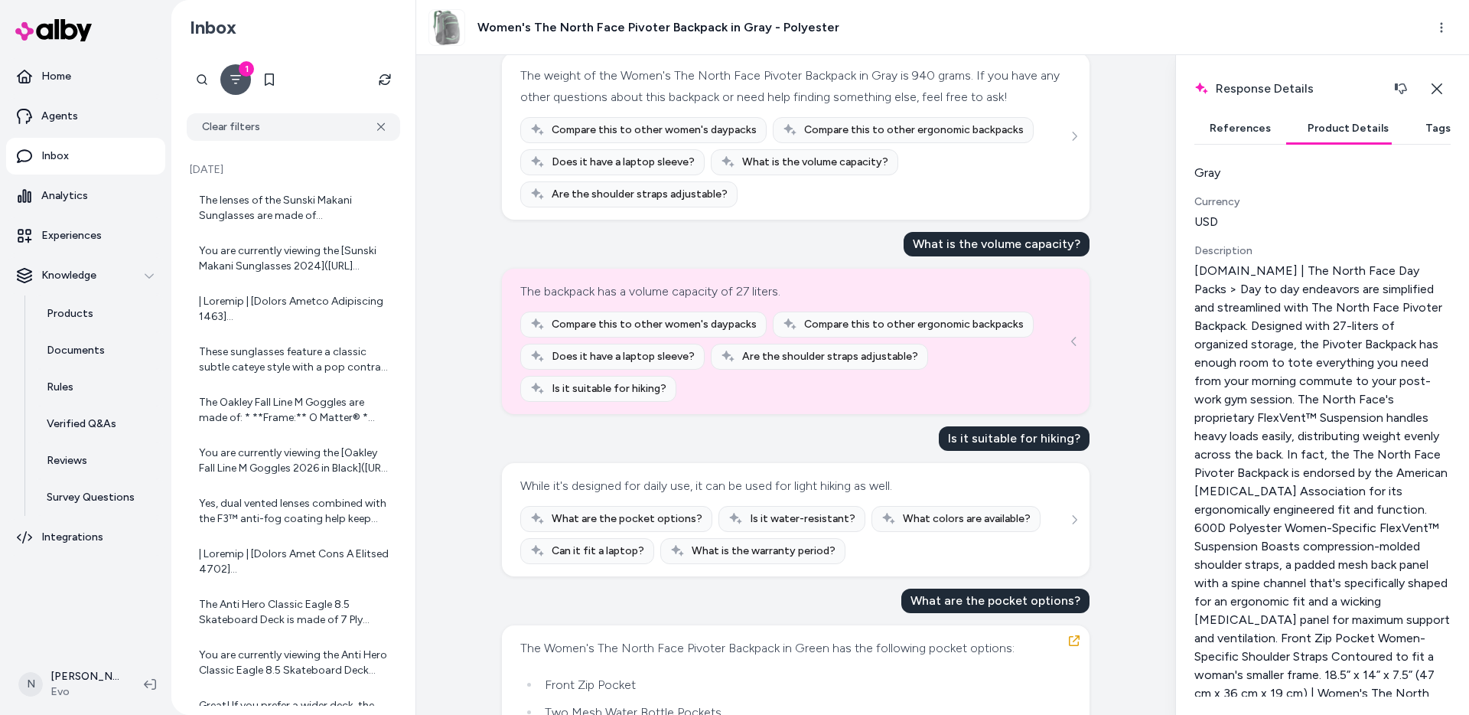
scroll to position [719, 0]
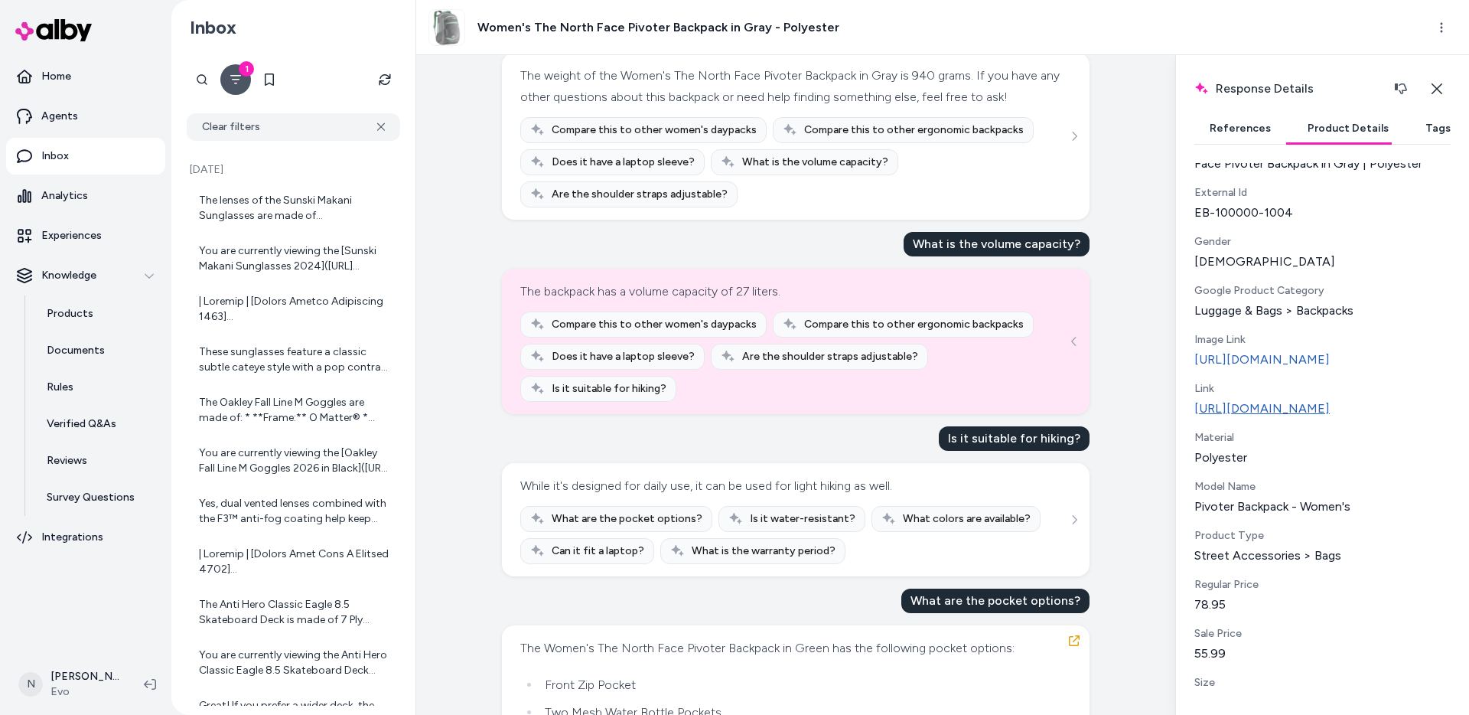
click at [1251, 418] on link "[URL][DOMAIN_NAME]" at bounding box center [1323, 408] width 256 height 18
